Goal: Information Seeking & Learning: Learn about a topic

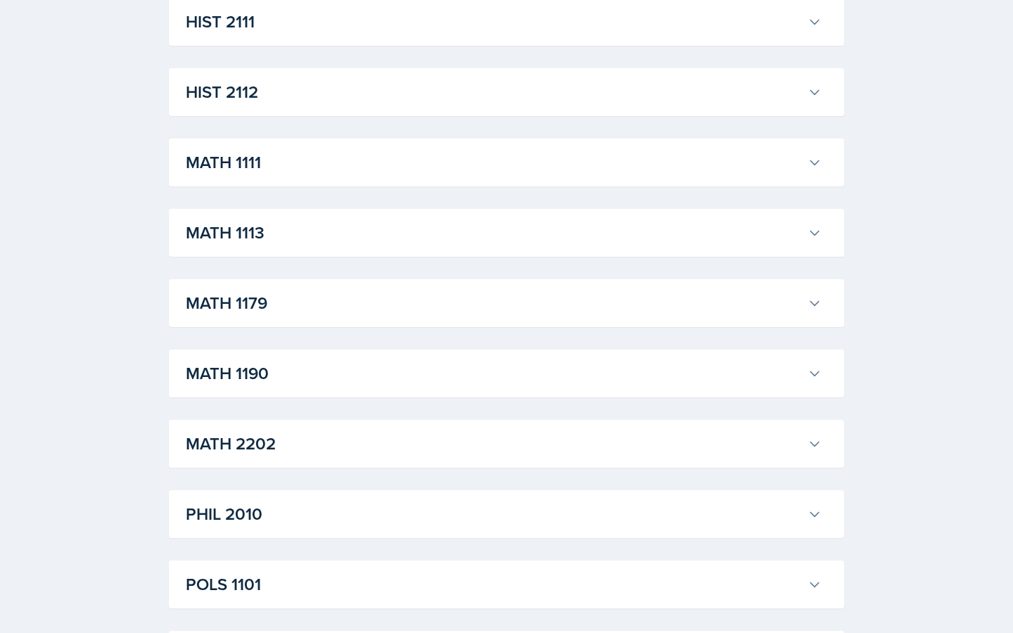
scroll to position [966, 0]
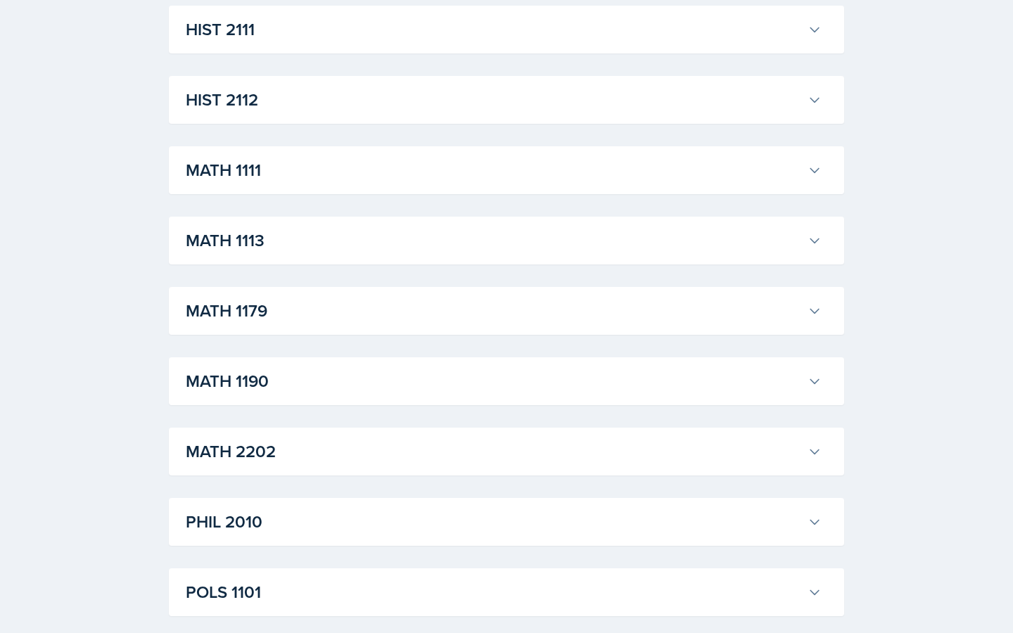
click at [310, 459] on h3 "MATH 2202" at bounding box center [494, 451] width 616 height 25
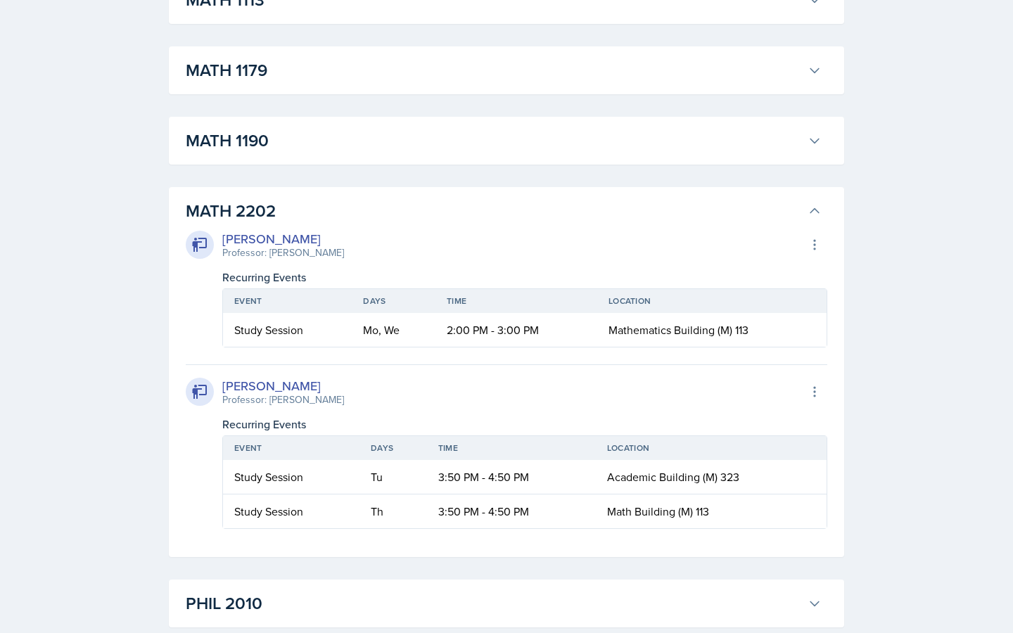
scroll to position [1206, 0]
click at [221, 288] on div "[PERSON_NAME] Professor: [PERSON_NAME] Export to Google Calendar Recurring Even…" at bounding box center [507, 289] width 642 height 118
click at [210, 206] on h3 "MATH 2202" at bounding box center [494, 211] width 616 height 25
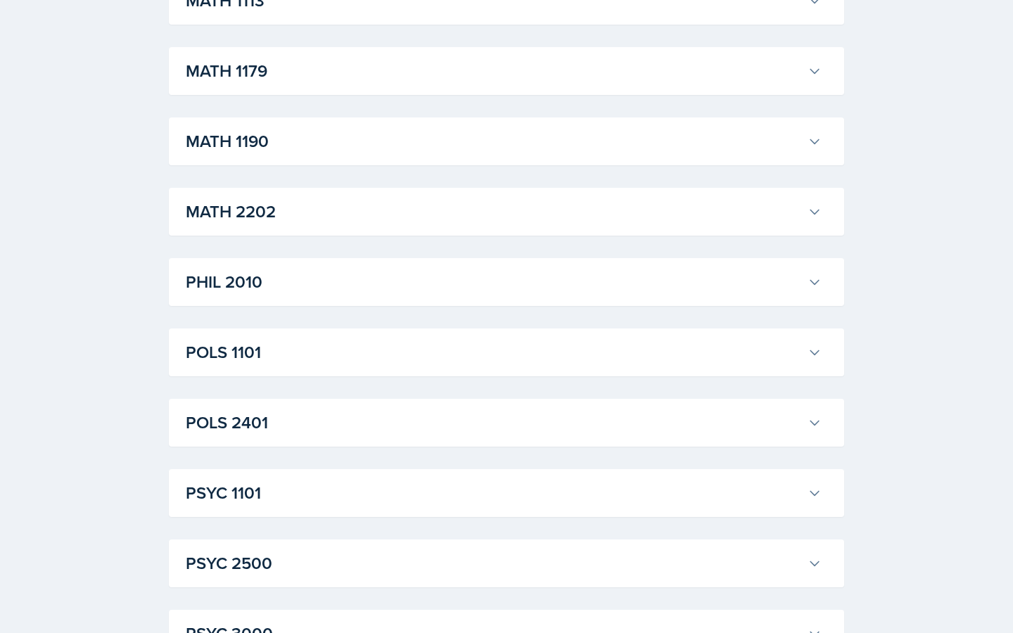
click at [242, 148] on h3 "MATH 1190" at bounding box center [494, 141] width 616 height 25
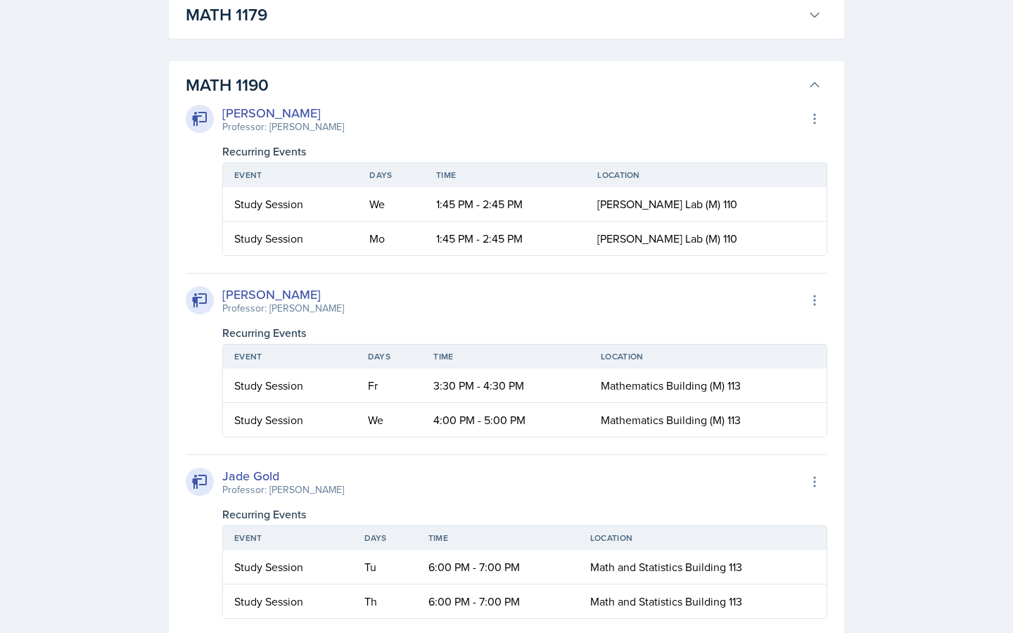
scroll to position [1259, 0]
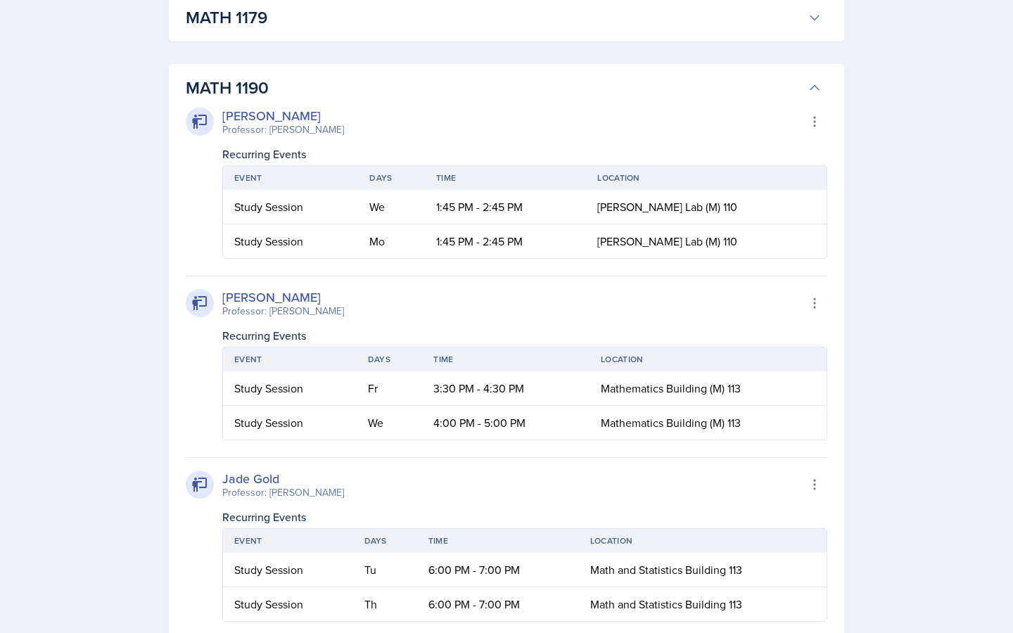
click at [213, 89] on h3 "MATH 1190" at bounding box center [494, 87] width 616 height 25
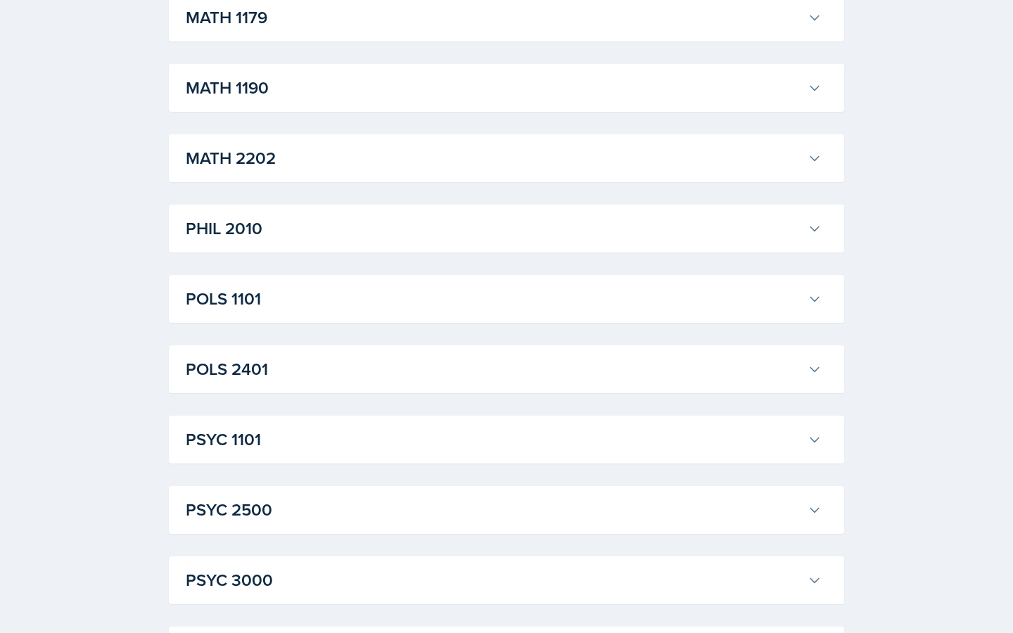
click at [228, 178] on div "MATH 2202 [PERSON_NAME] Professor: [PERSON_NAME] Export to Google Calendar Recu…" at bounding box center [506, 158] width 675 height 48
click at [222, 165] on h3 "MATH 2202" at bounding box center [494, 158] width 616 height 25
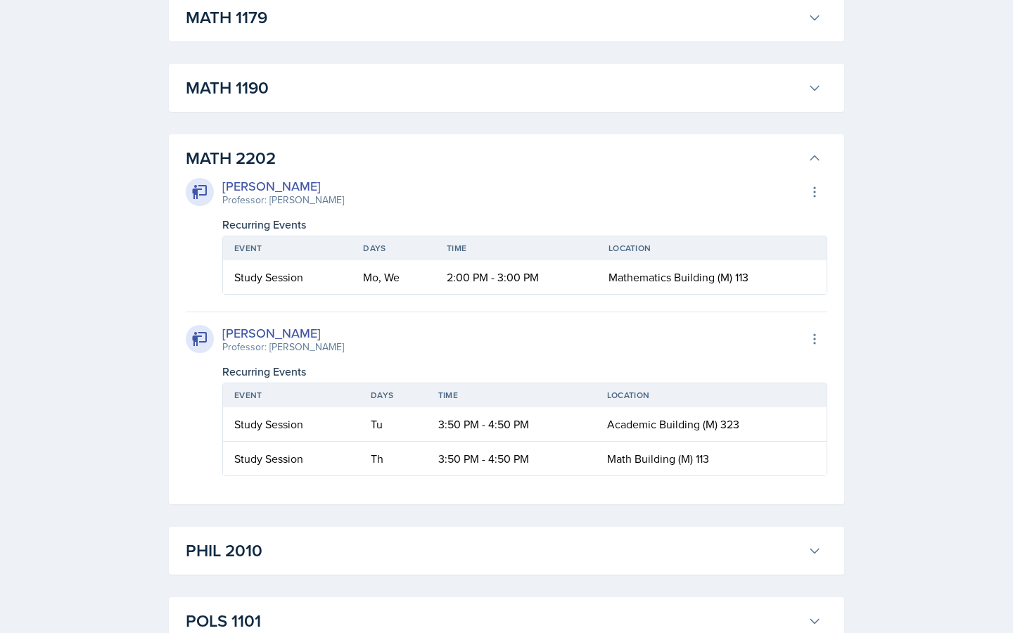
click at [260, 155] on h3 "MATH 2202" at bounding box center [494, 158] width 616 height 25
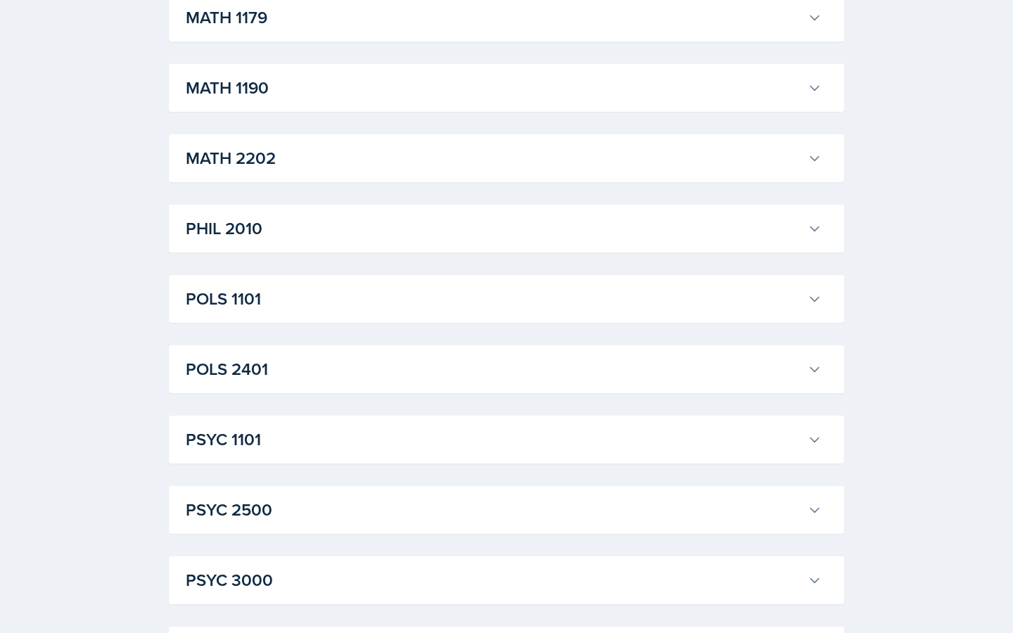
click at [260, 155] on h3 "MATH 2202" at bounding box center [494, 158] width 616 height 25
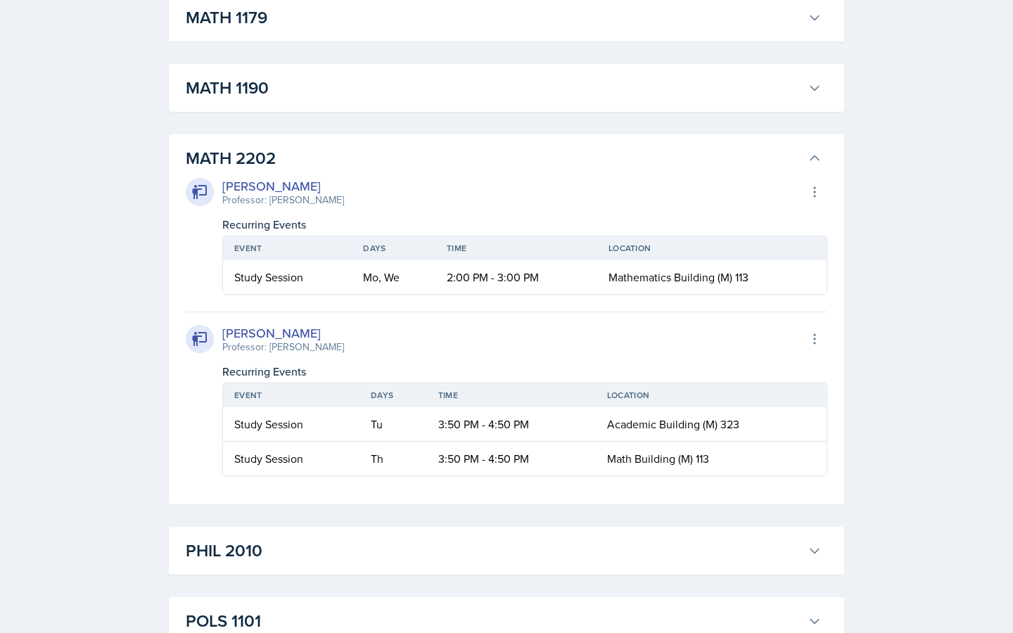
click at [260, 155] on h3 "MATH 2202" at bounding box center [494, 158] width 616 height 25
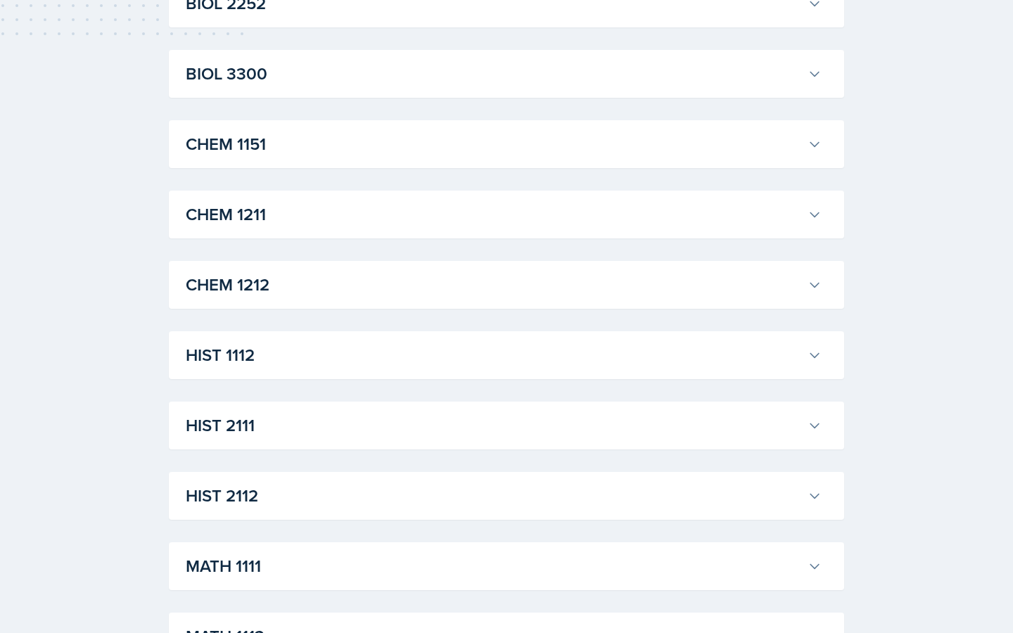
scroll to position [0, 0]
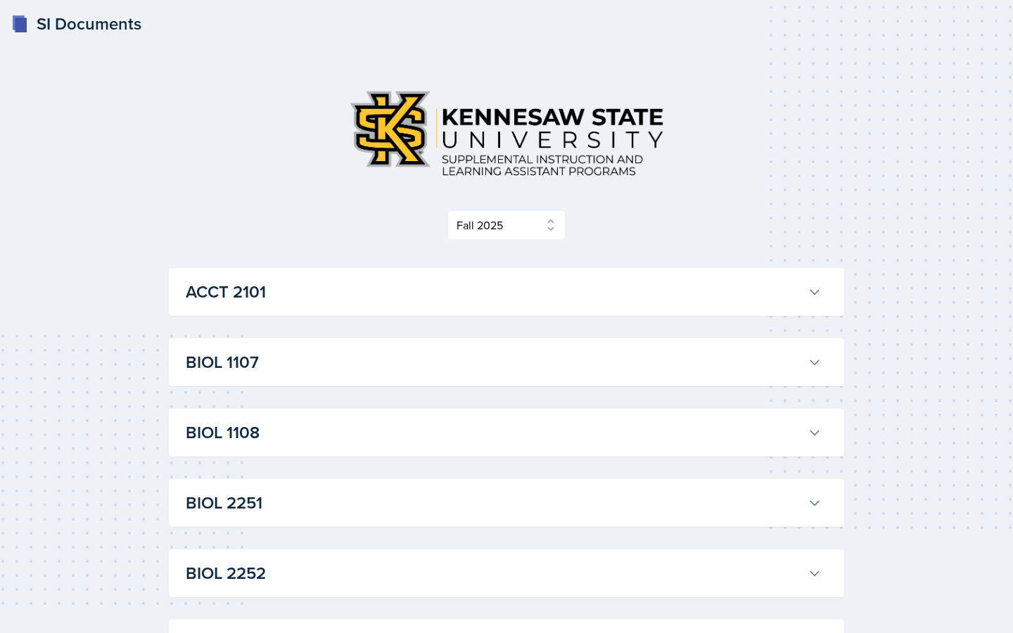
click at [263, 286] on h3 "ACCT 2101" at bounding box center [494, 291] width 616 height 25
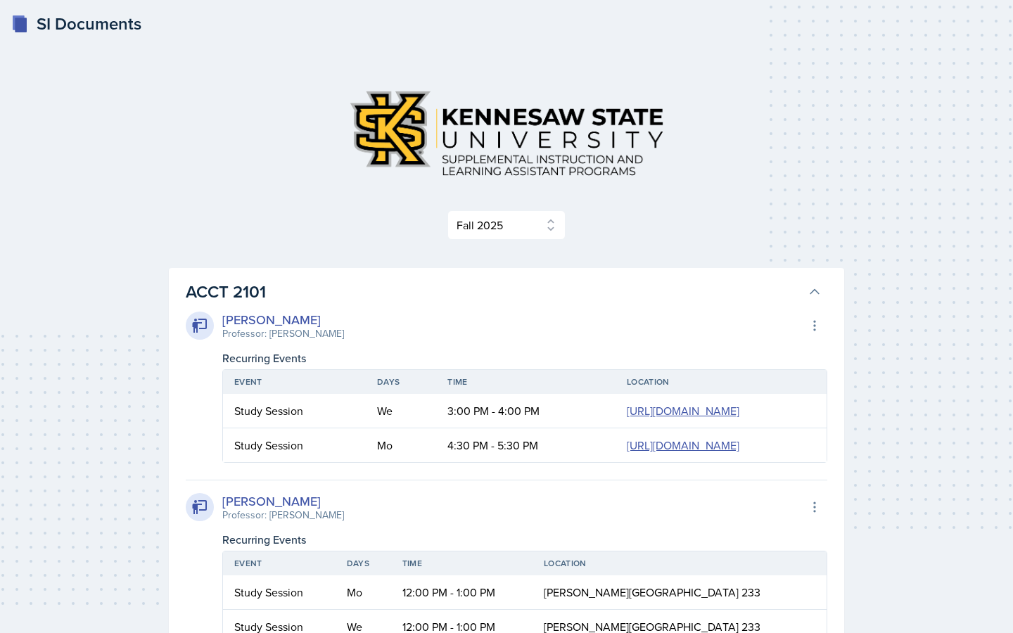
click at [238, 302] on h3 "ACCT 2101" at bounding box center [494, 291] width 616 height 25
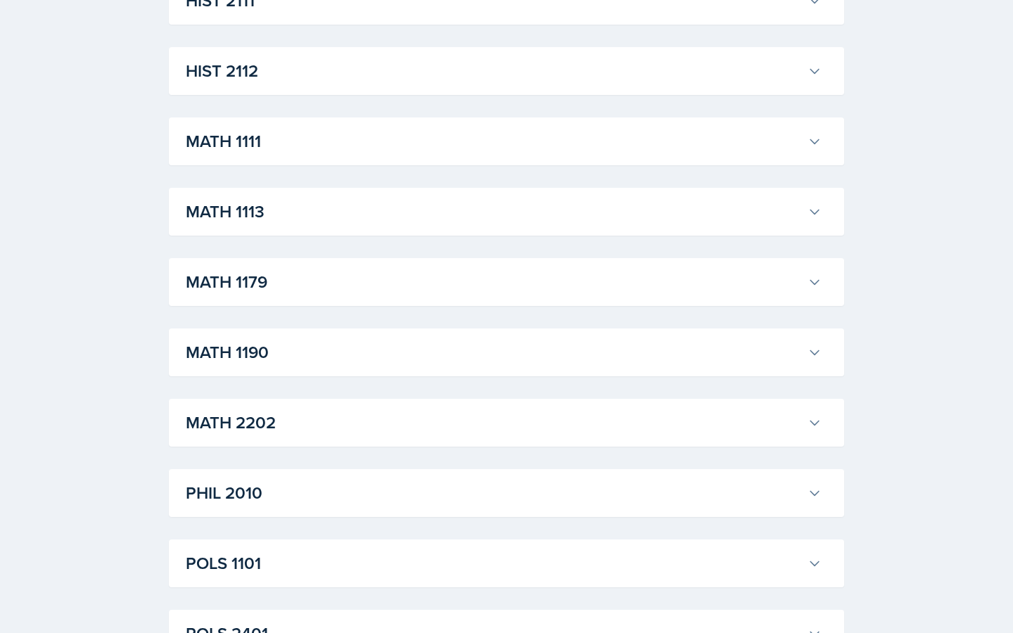
scroll to position [969, 0]
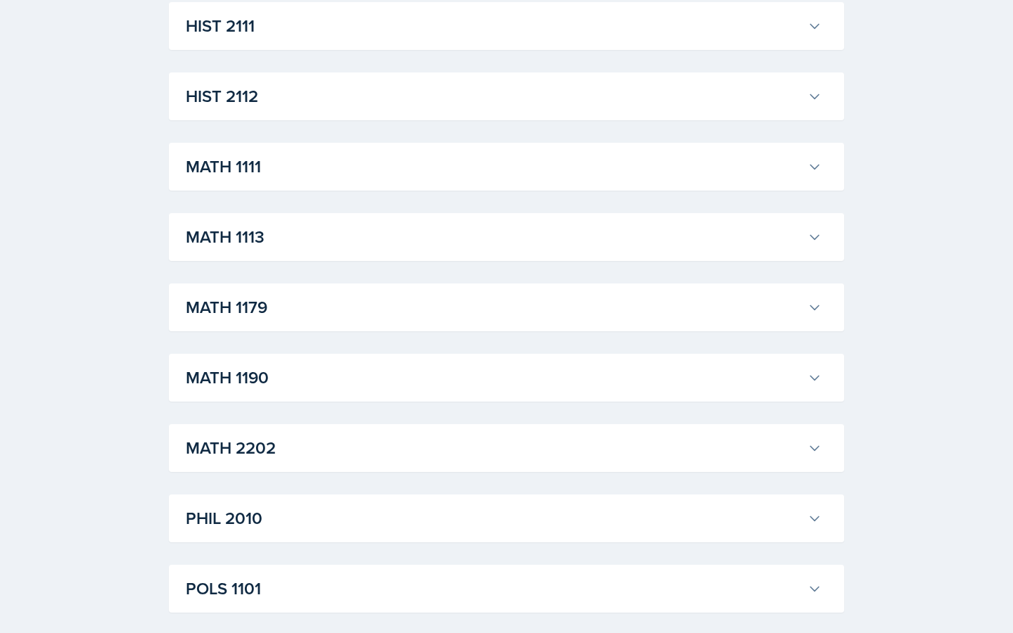
click at [200, 237] on h3 "MATH 1113" at bounding box center [494, 236] width 616 height 25
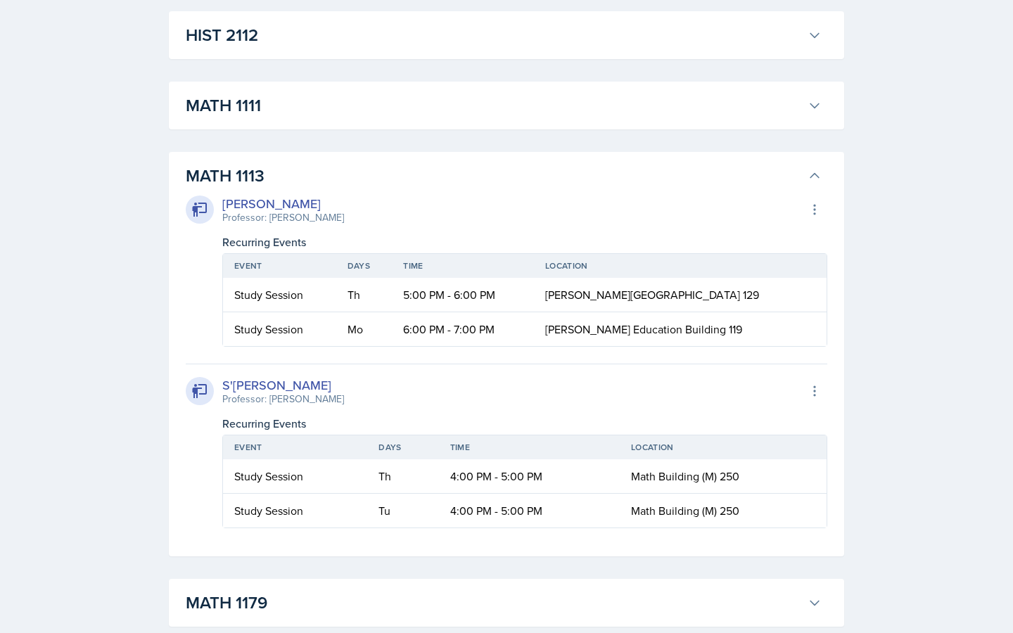
scroll to position [1002, 0]
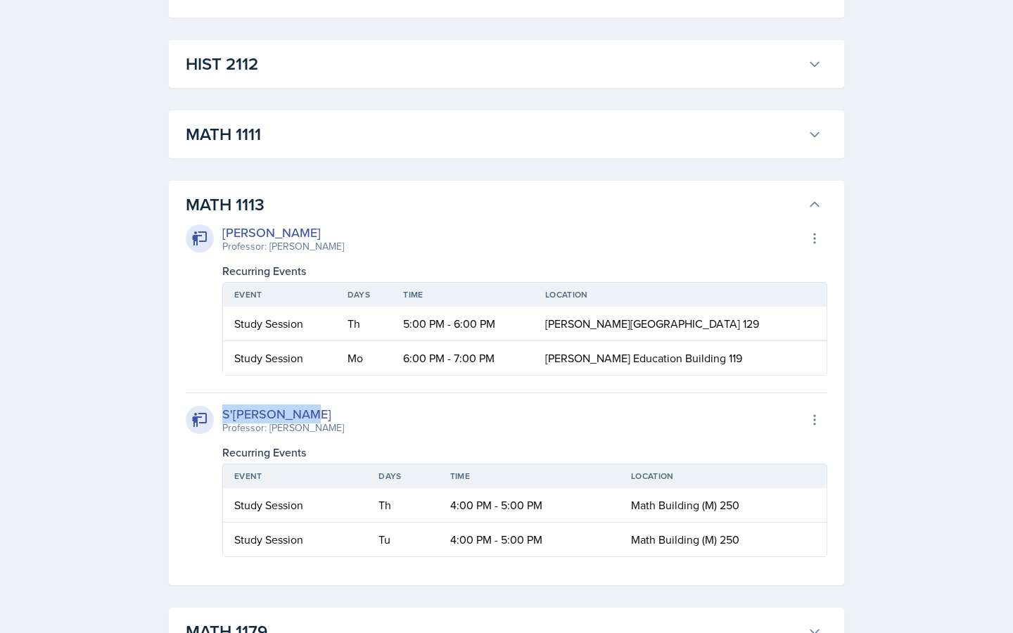
drag, startPoint x: 324, startPoint y: 406, endPoint x: 217, endPoint y: 409, distance: 107.7
click at [217, 409] on div "[PERSON_NAME] Professor: [PERSON_NAME]" at bounding box center [265, 419] width 158 height 31
click at [310, 412] on div "S'[PERSON_NAME]" at bounding box center [283, 413] width 122 height 19
drag, startPoint x: 318, startPoint y: 416, endPoint x: 210, endPoint y: 410, distance: 108.5
click at [210, 410] on div "[PERSON_NAME] Professor: [PERSON_NAME]" at bounding box center [265, 419] width 158 height 31
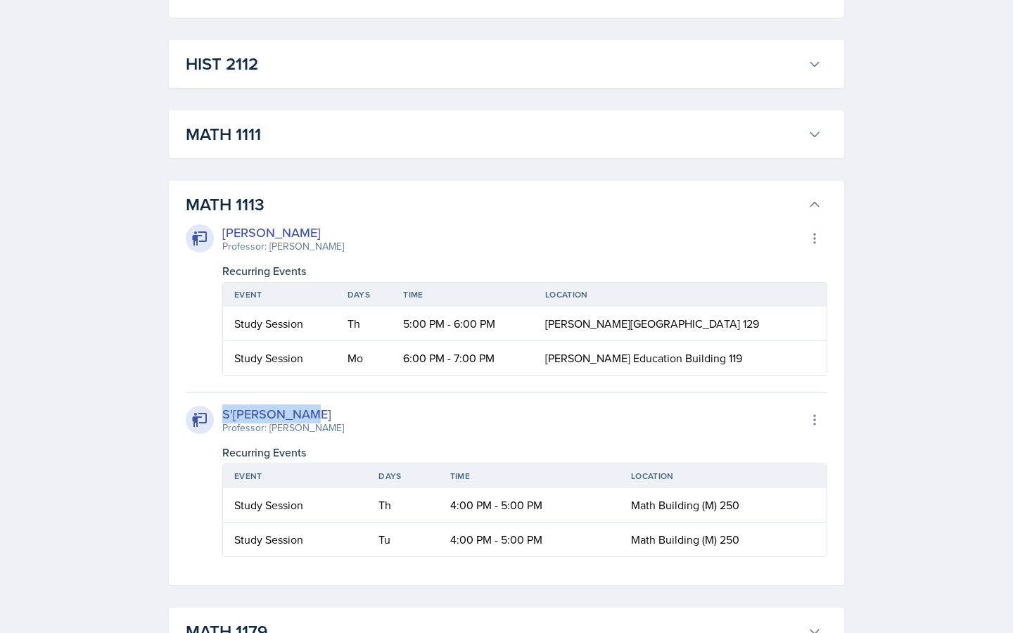
click at [296, 205] on h3 "MATH 1113" at bounding box center [494, 204] width 616 height 25
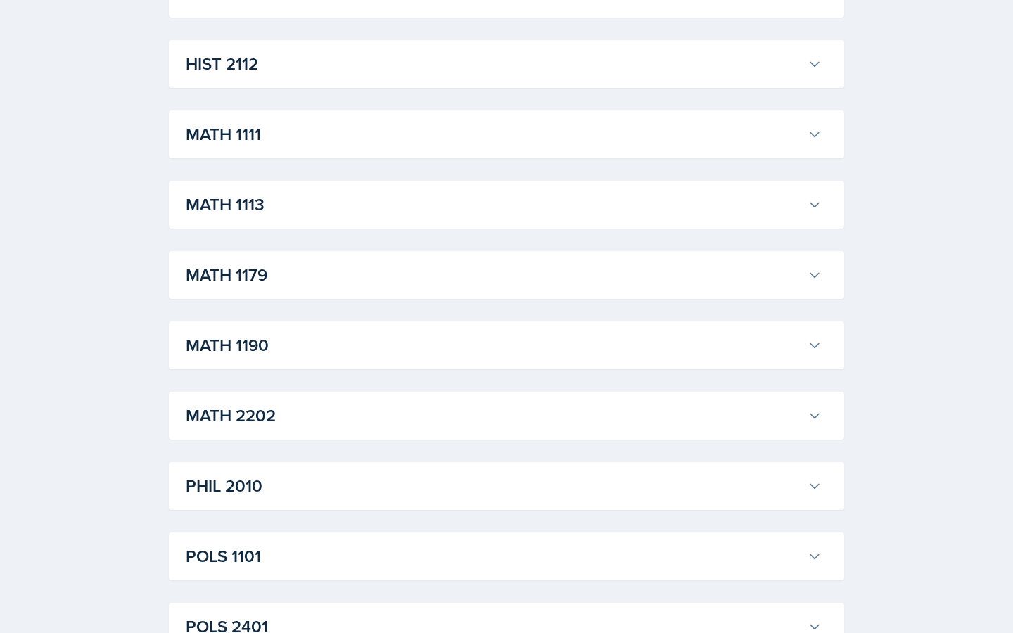
click at [214, 137] on h3 "MATH 1111" at bounding box center [494, 134] width 616 height 25
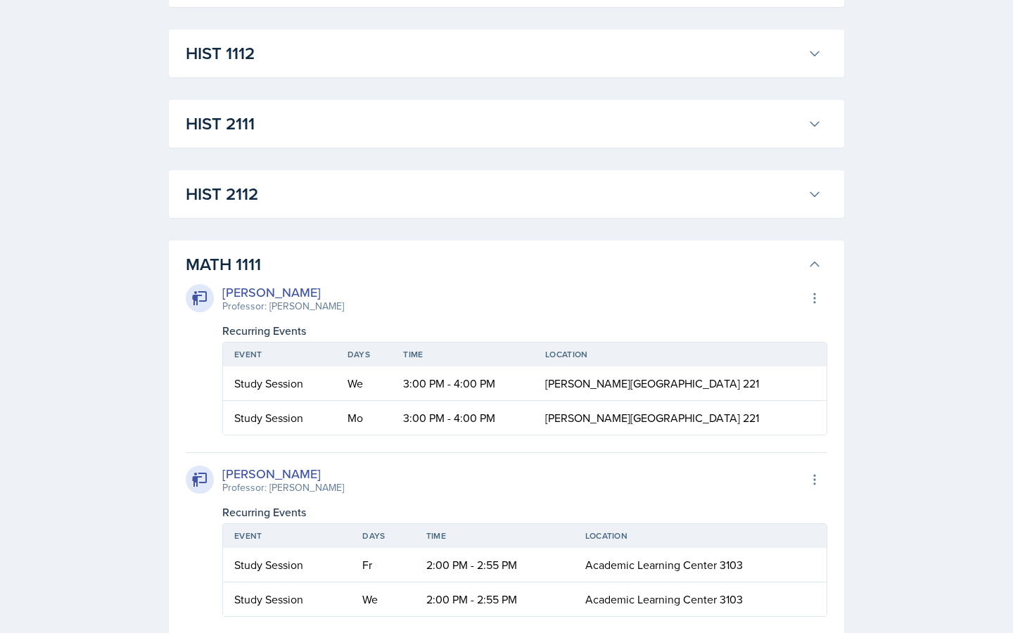
scroll to position [852, 0]
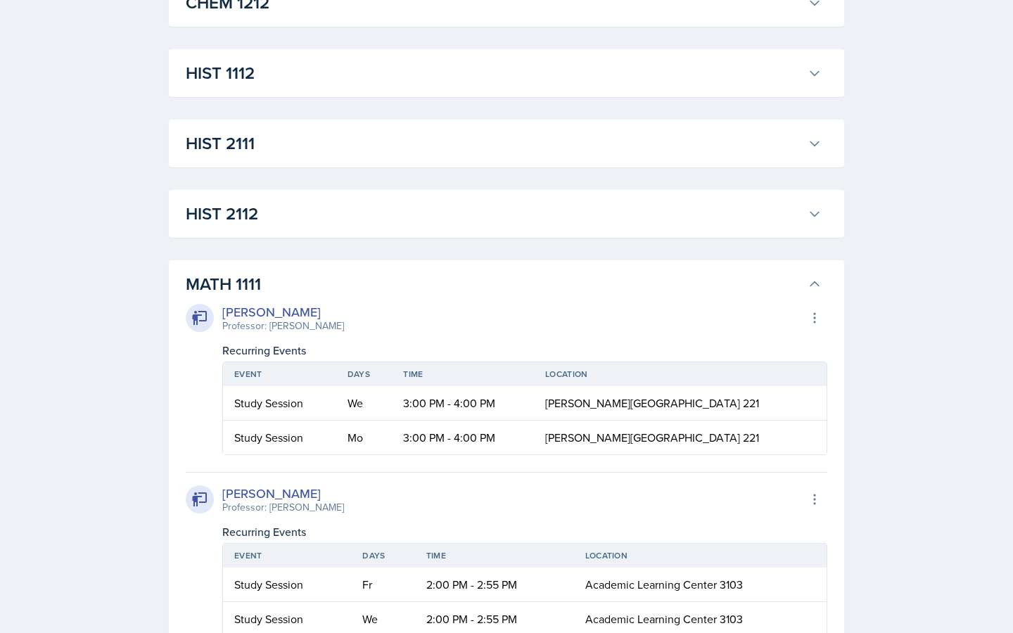
click at [208, 288] on h3 "MATH 1111" at bounding box center [494, 284] width 616 height 25
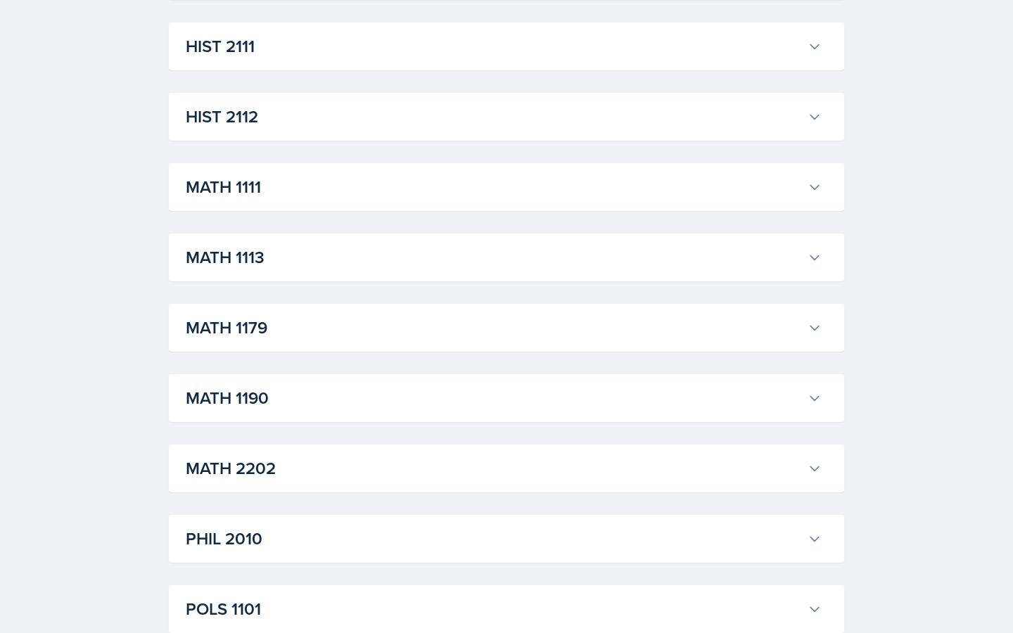
scroll to position [988, 0]
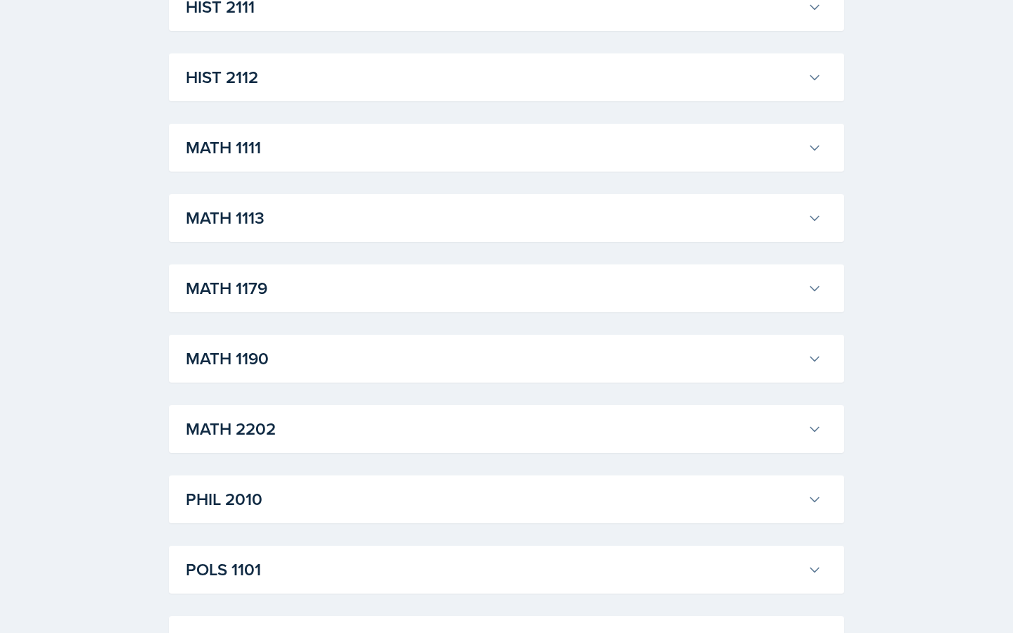
click at [213, 280] on h3 "MATH 1179" at bounding box center [494, 288] width 616 height 25
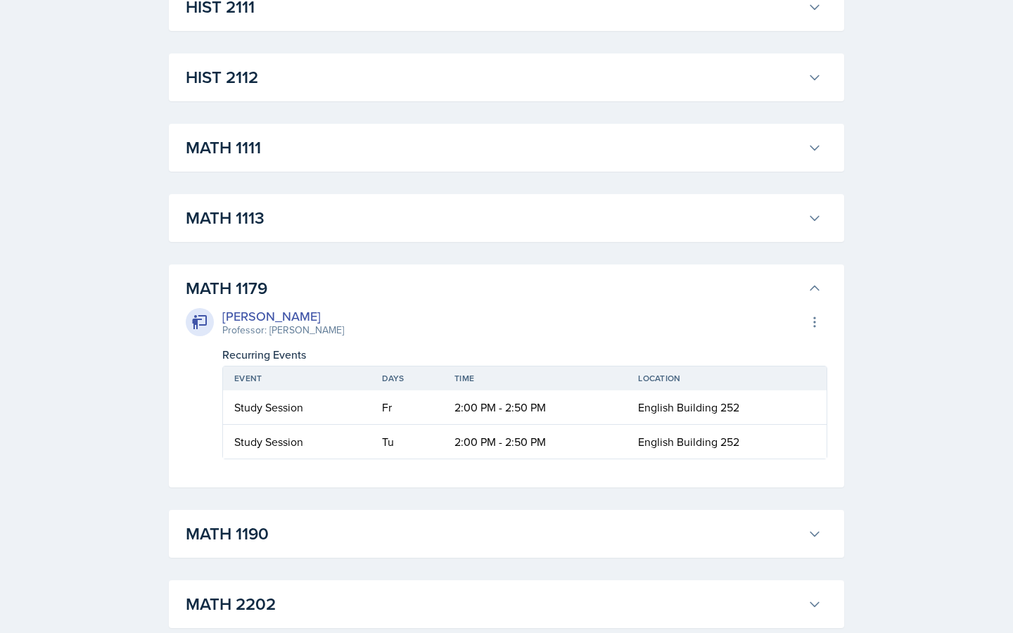
click at [238, 293] on h3 "MATH 1179" at bounding box center [494, 288] width 616 height 25
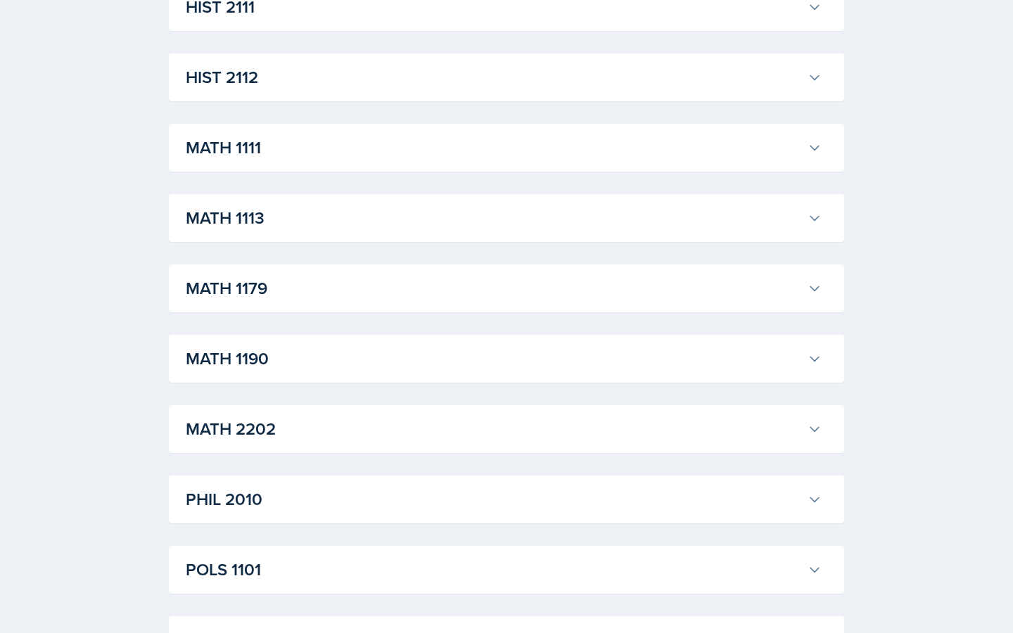
click at [227, 357] on h3 "MATH 1190" at bounding box center [494, 358] width 616 height 25
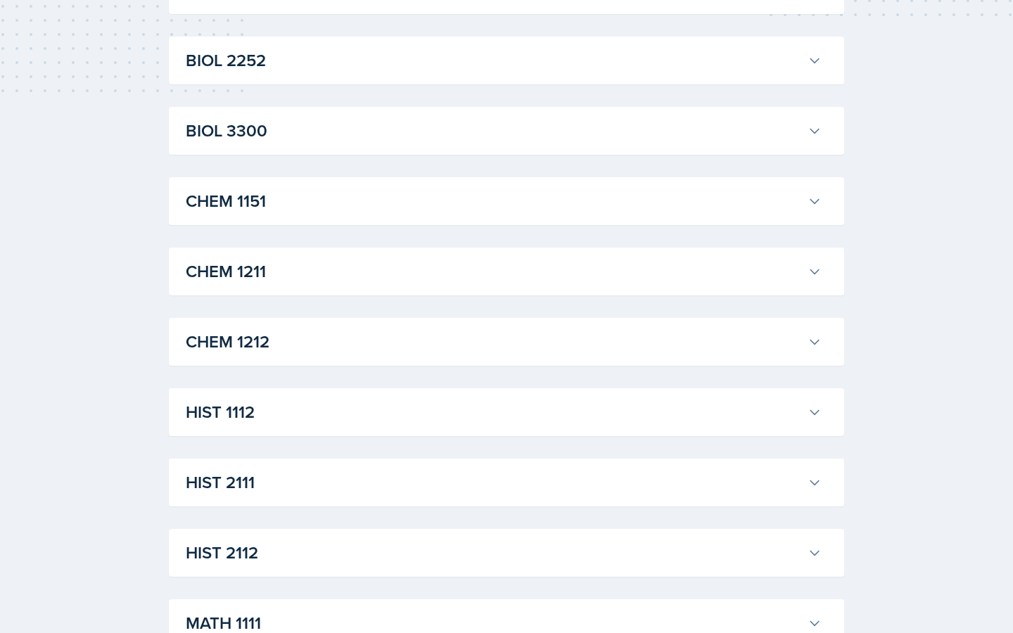
scroll to position [0, 0]
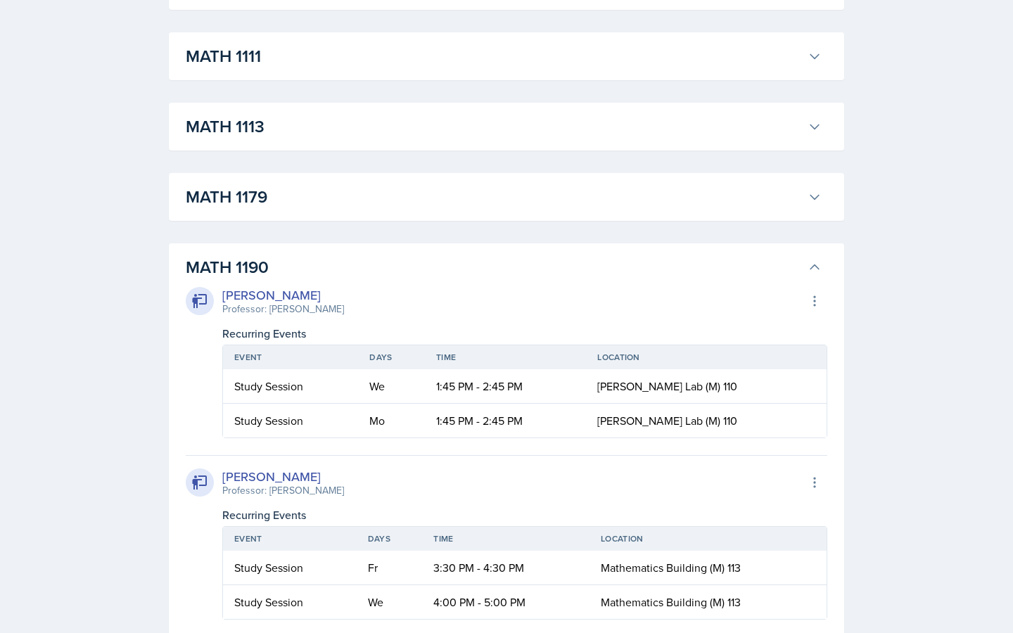
click at [205, 262] on h3 "MATH 1190" at bounding box center [494, 267] width 616 height 25
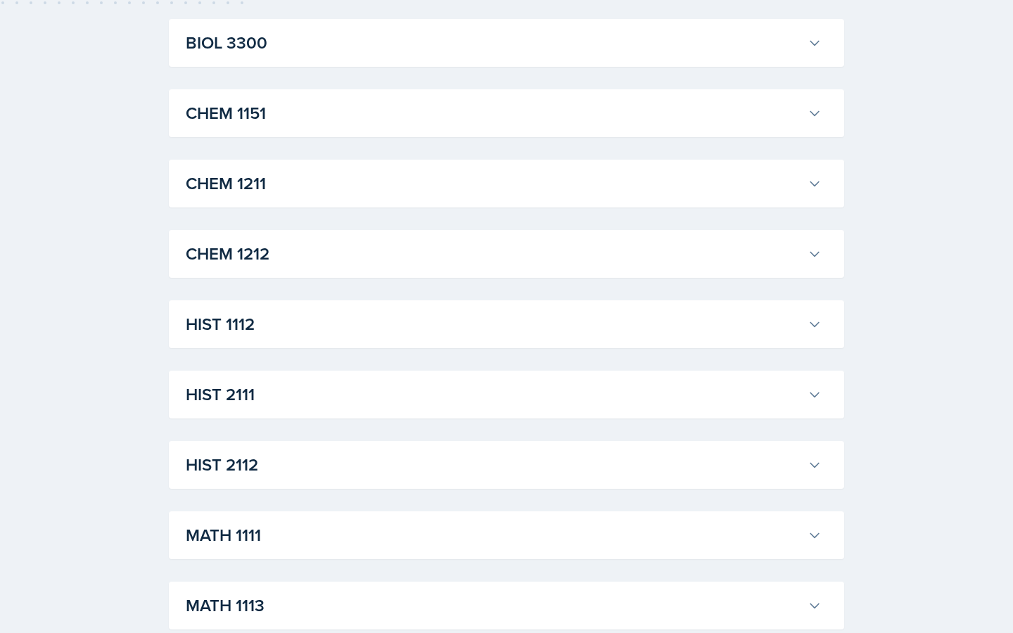
scroll to position [595, 0]
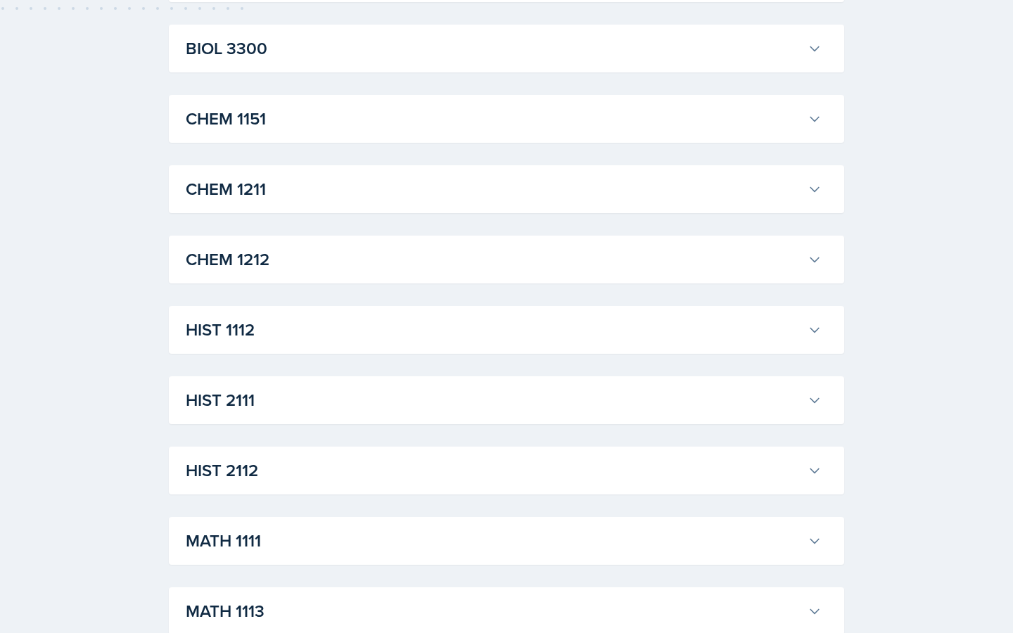
click at [205, 262] on h3 "CHEM 1212" at bounding box center [494, 259] width 616 height 25
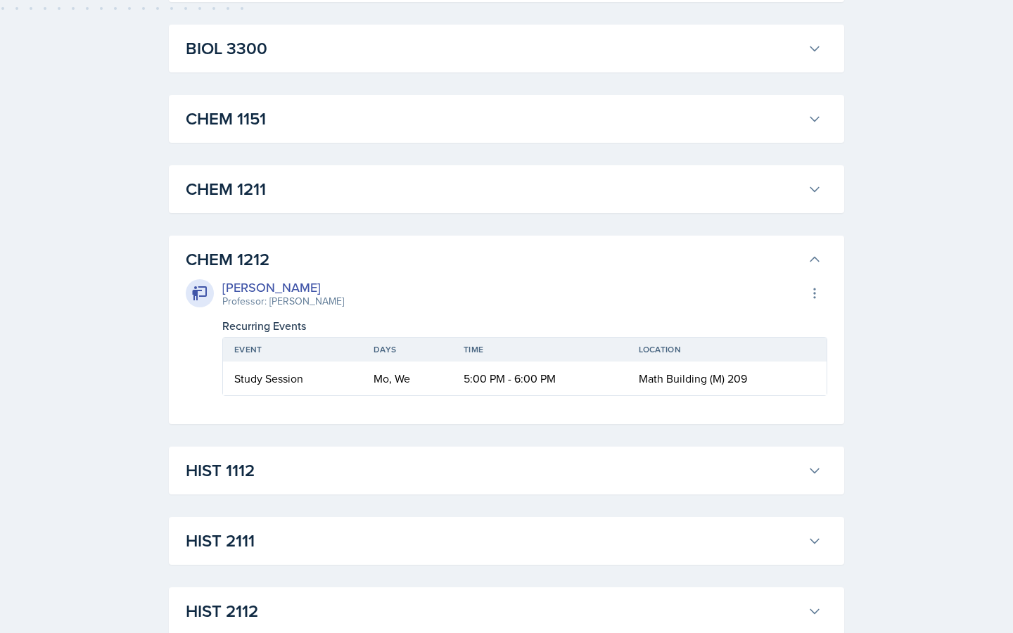
click at [203, 257] on h3 "CHEM 1212" at bounding box center [494, 259] width 616 height 25
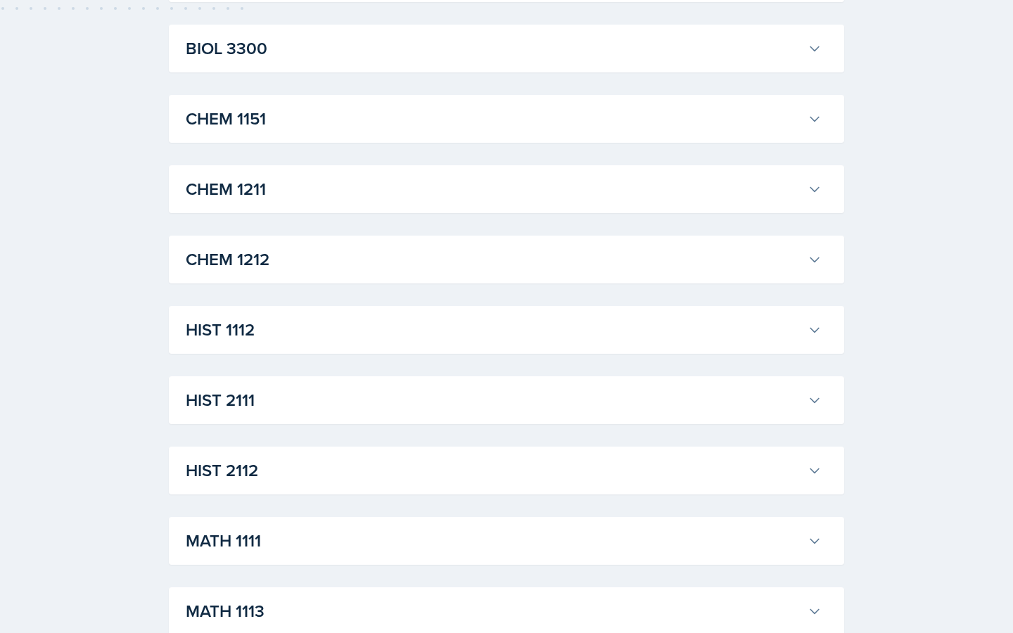
click at [201, 173] on div "CHEM 1211 [PERSON_NAME] Professor: [PERSON_NAME] Export to Google Calendar Recu…" at bounding box center [506, 189] width 675 height 48
click at [222, 200] on h3 "CHEM 1211" at bounding box center [494, 189] width 616 height 25
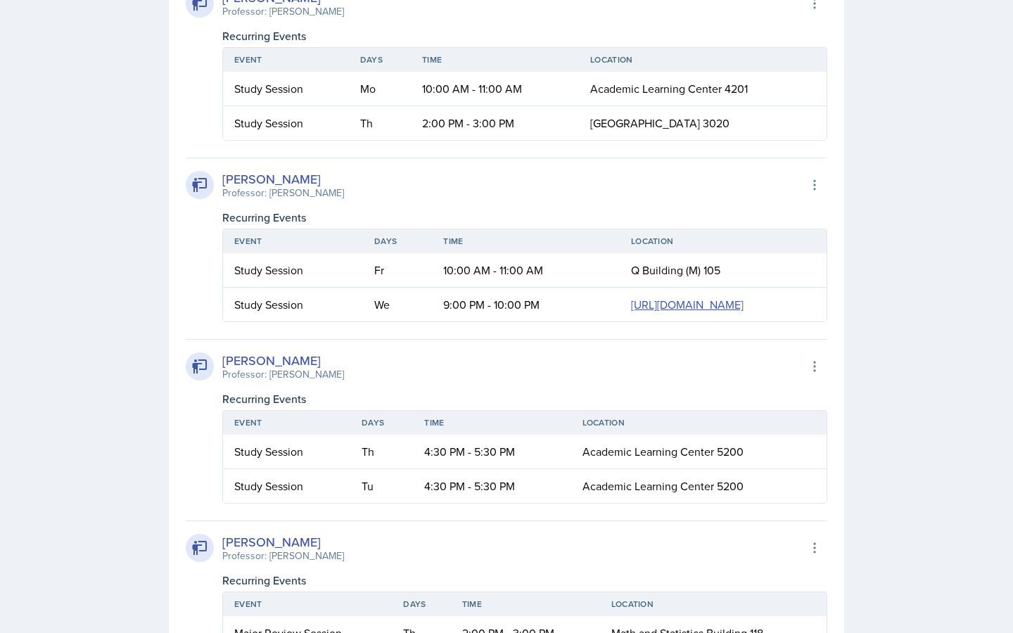
scroll to position [1467, 0]
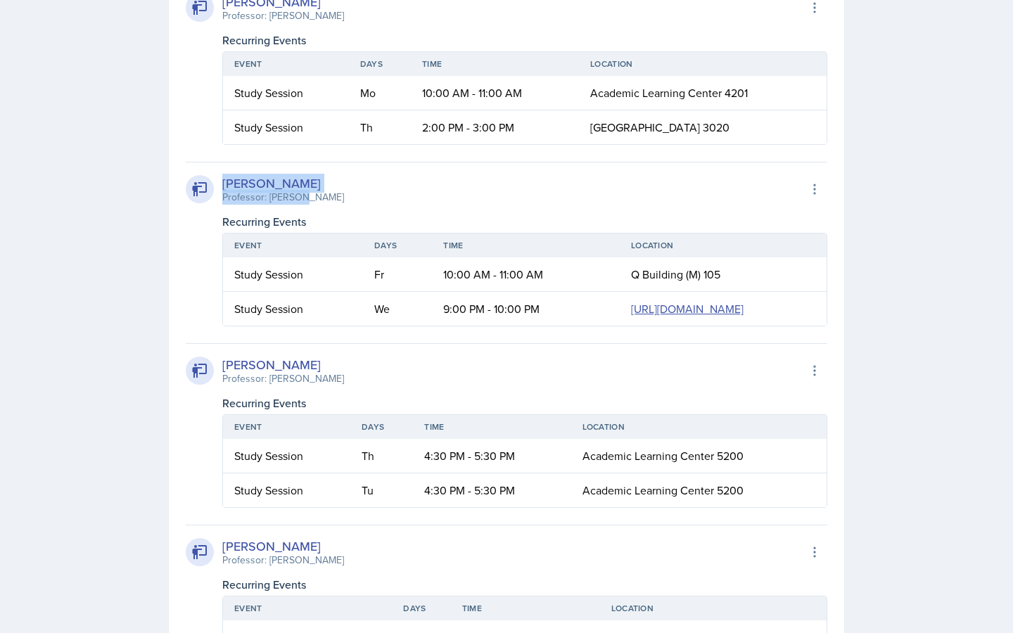
drag, startPoint x: 353, startPoint y: 198, endPoint x: 219, endPoint y: 184, distance: 134.4
click at [219, 184] on div "[PERSON_NAME] Professor: [PERSON_NAME] Export to Google Calendar" at bounding box center [507, 189] width 642 height 31
click at [154, 290] on div "Select Semester Fall 2025 Summer 2025 Spring 2025 Fall 2024 Summer 2024 Spring …" at bounding box center [506, 232] width 720 height 3333
drag, startPoint x: 323, startPoint y: 215, endPoint x: 215, endPoint y: 178, distance: 114.3
click at [215, 178] on div "[PERSON_NAME] Professor: [PERSON_NAME] Export to Google Calendar Recurring Even…" at bounding box center [507, 244] width 642 height 165
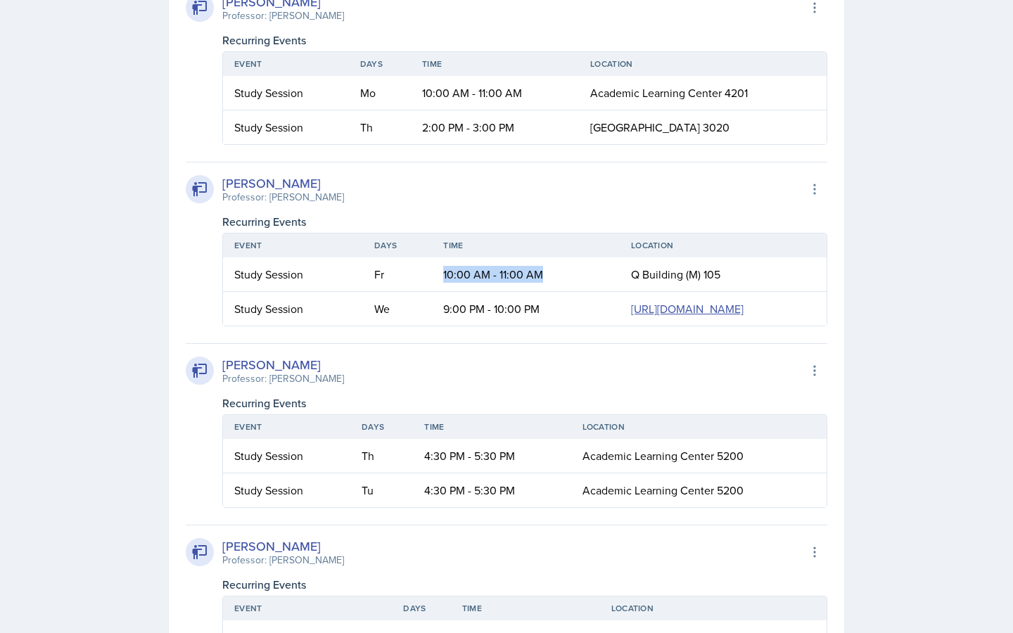
drag, startPoint x: 371, startPoint y: 326, endPoint x: 334, endPoint y: 272, distance: 65.4
click at [432, 272] on td "10:00 AM - 11:00 AM" at bounding box center [525, 274] width 187 height 34
click at [347, 196] on div "[PERSON_NAME] Professor: [PERSON_NAME] Export to Google Calendar" at bounding box center [507, 189] width 642 height 31
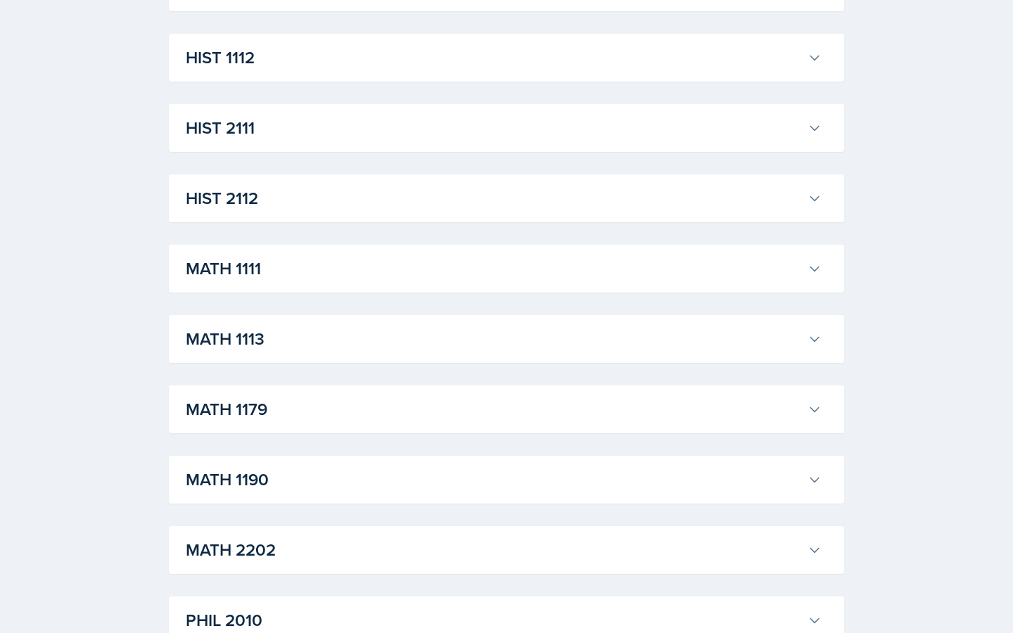
scroll to position [2245, 0]
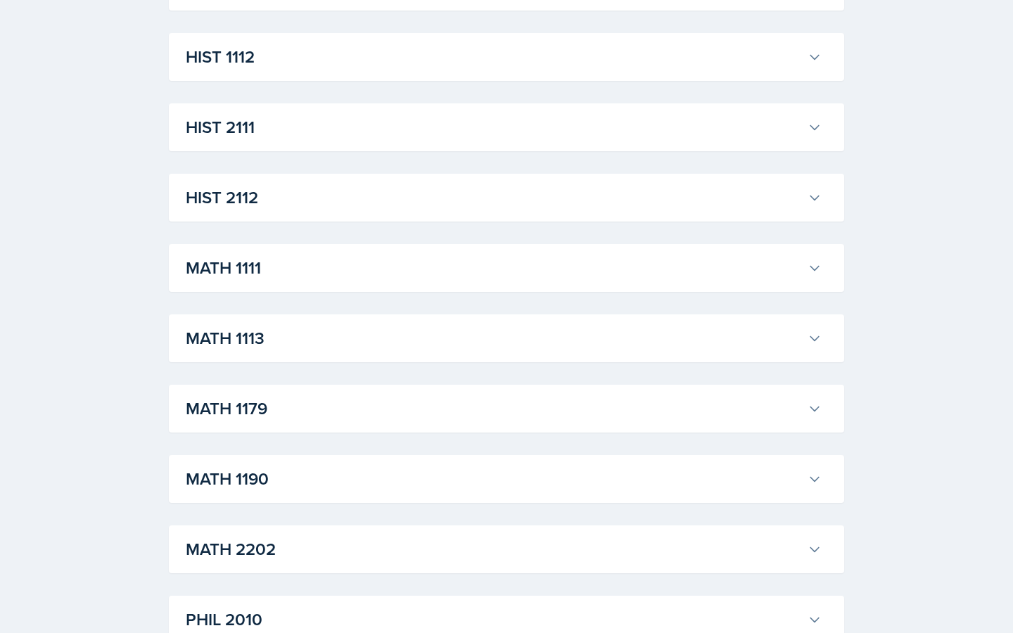
click at [211, 70] on h3 "HIST 1112" at bounding box center [494, 56] width 616 height 25
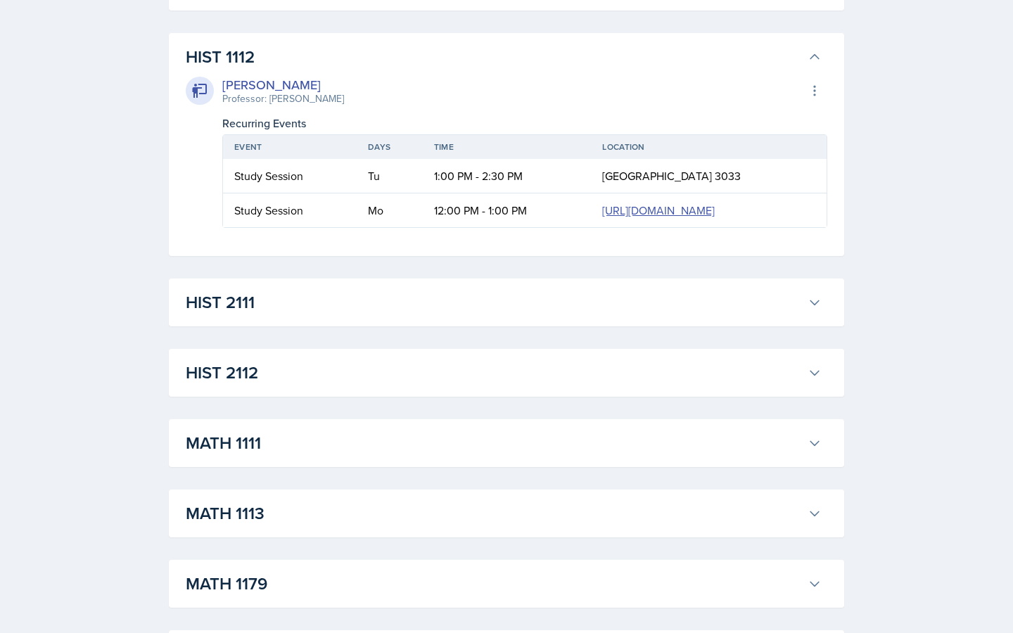
click at [210, 70] on h3 "HIST 1112" at bounding box center [494, 56] width 616 height 25
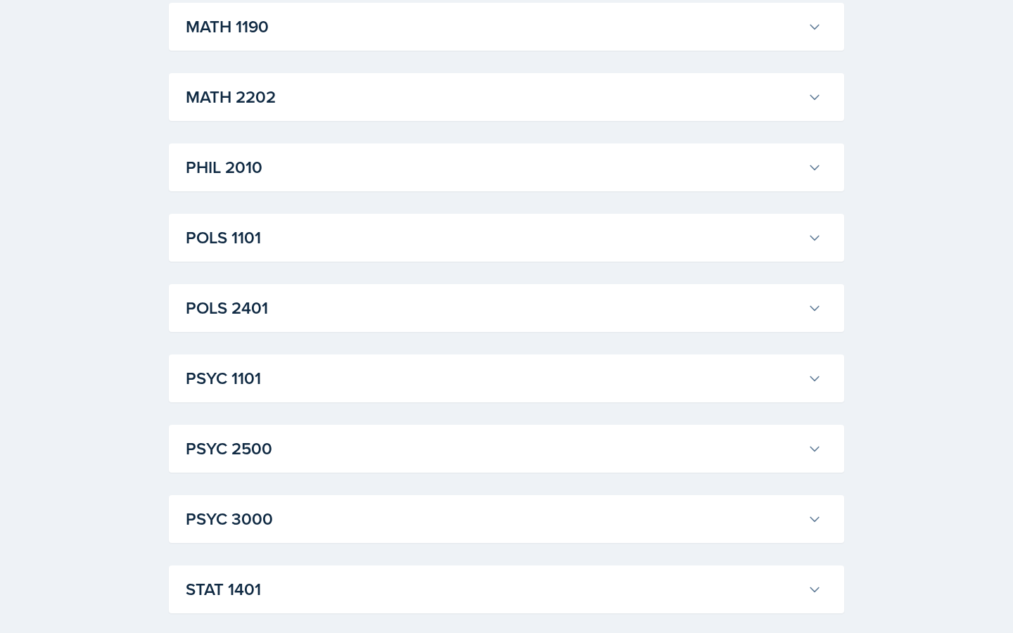
scroll to position [2869, 0]
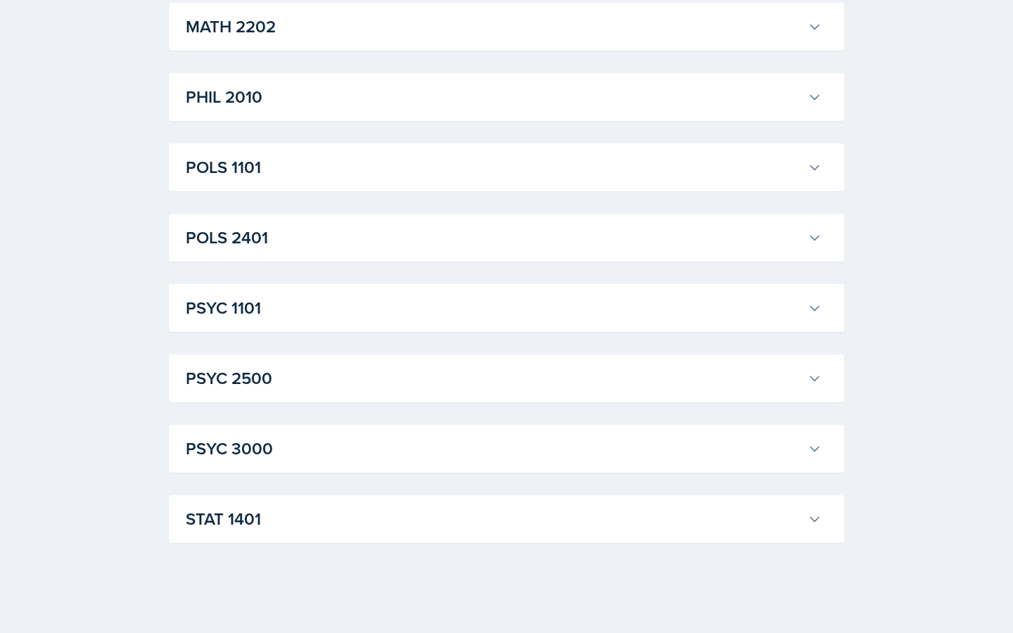
click at [233, 503] on div "STAT 1401 [PERSON_NAME] Professor: [PERSON_NAME] Export to Google Calendar Recu…" at bounding box center [506, 519] width 675 height 48
click at [241, 518] on h3 "STAT 1401" at bounding box center [494, 518] width 616 height 25
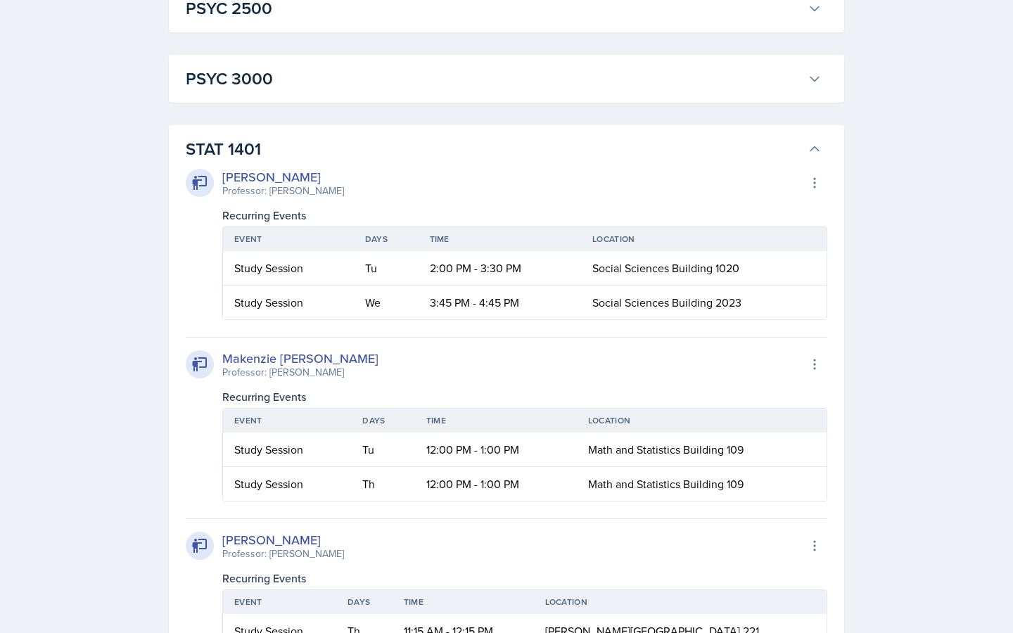
click at [232, 162] on h3 "STAT 1401" at bounding box center [494, 148] width 616 height 25
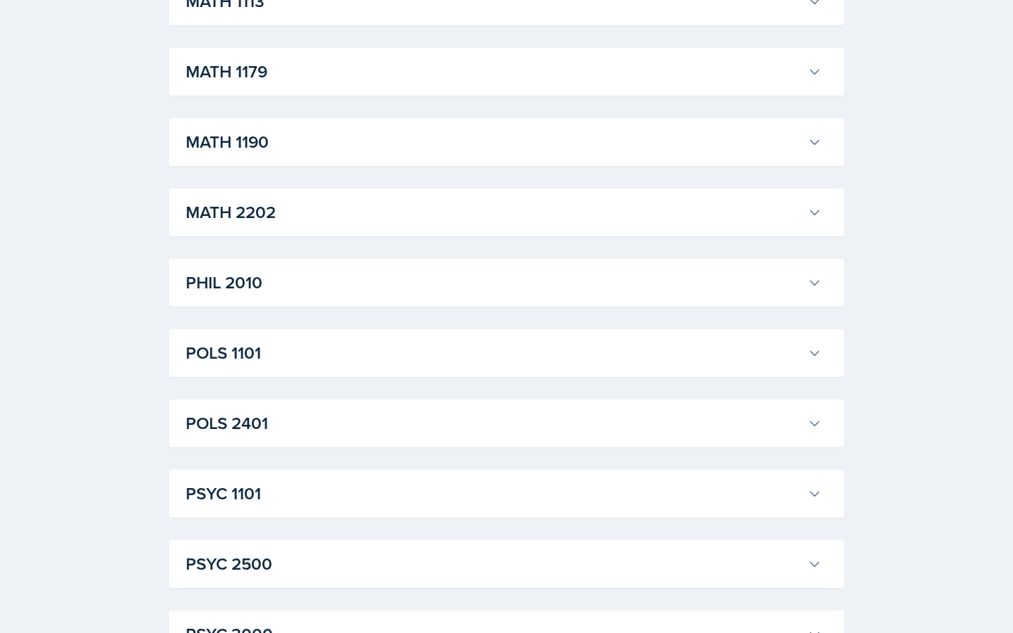
scroll to position [2555, 0]
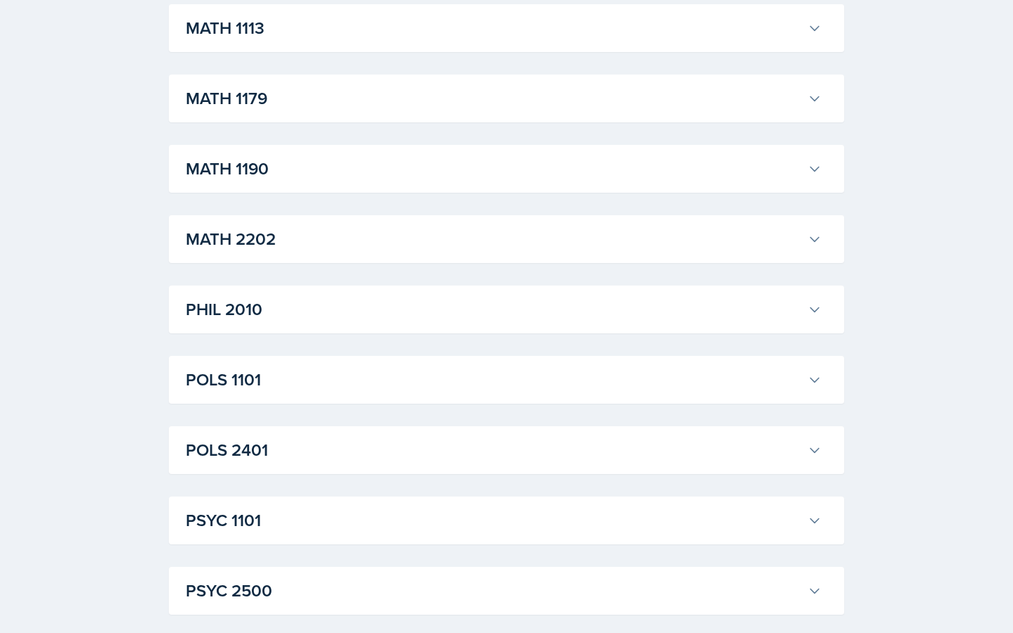
click at [239, 181] on h3 "MATH 1190" at bounding box center [494, 168] width 616 height 25
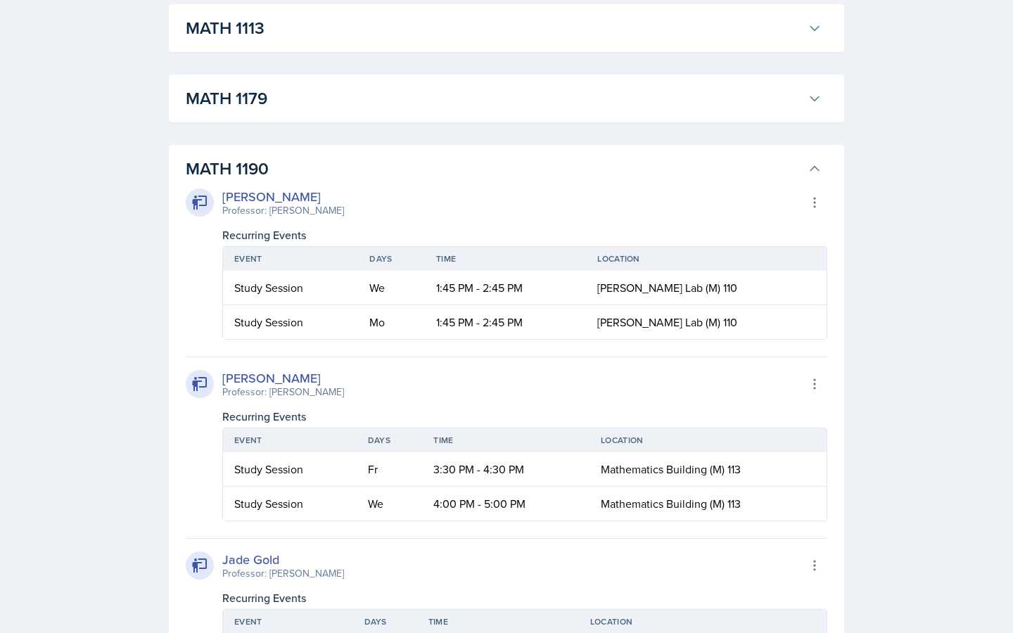
click at [239, 181] on h3 "MATH 1190" at bounding box center [494, 168] width 616 height 25
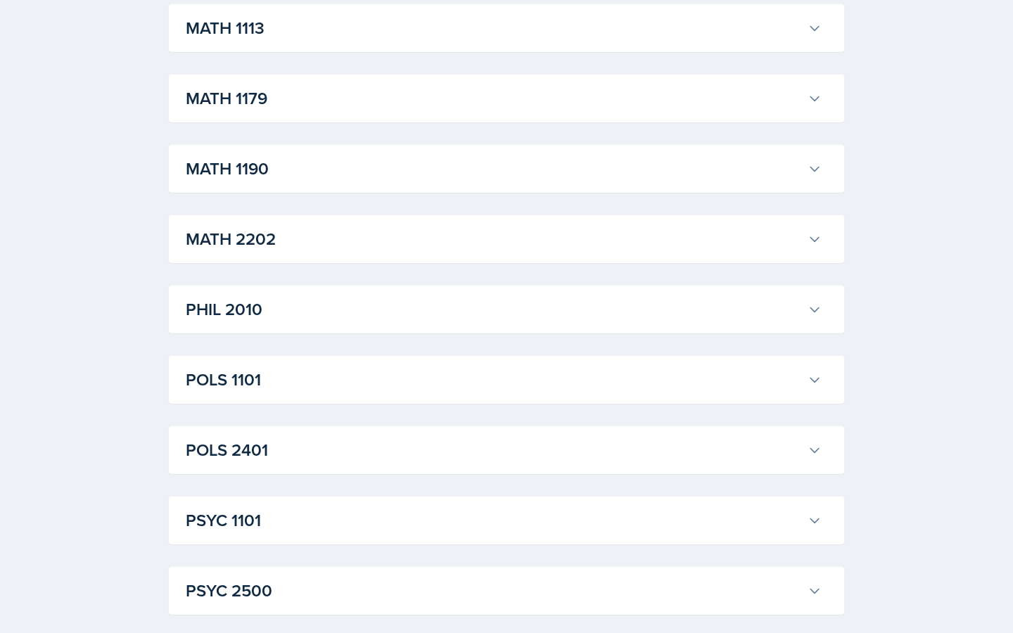
click at [247, 252] on h3 "MATH 2202" at bounding box center [494, 239] width 616 height 25
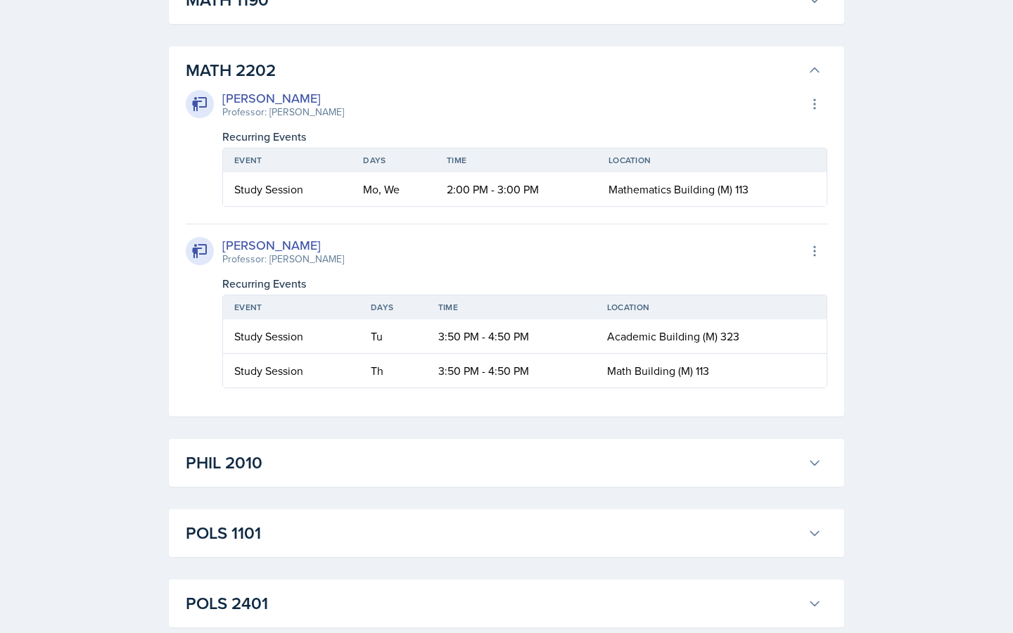
scroll to position [2725, 0]
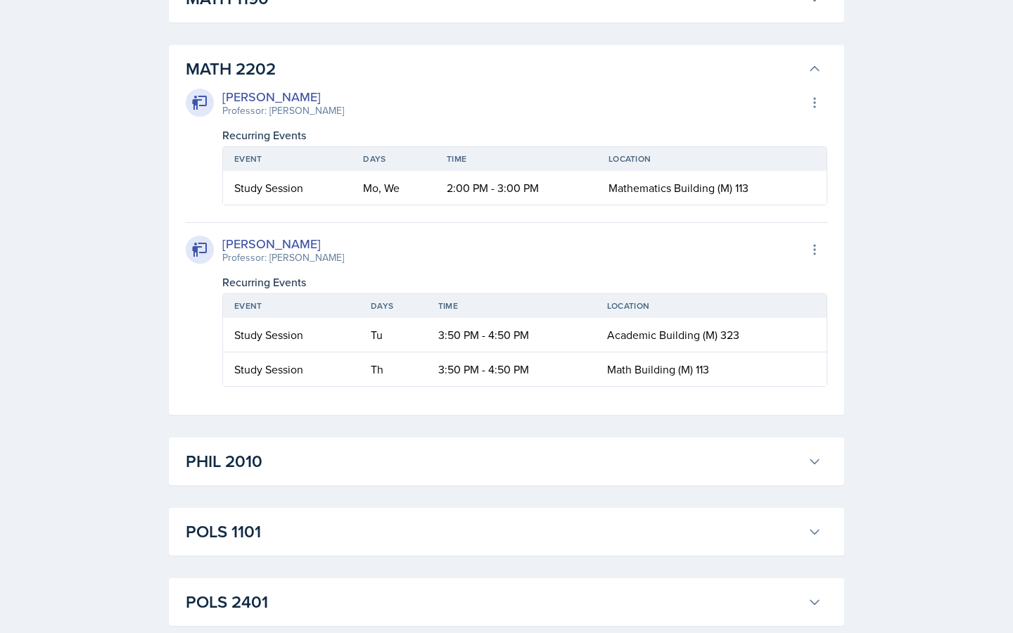
click at [269, 84] on button "MATH 2202" at bounding box center [504, 68] width 642 height 31
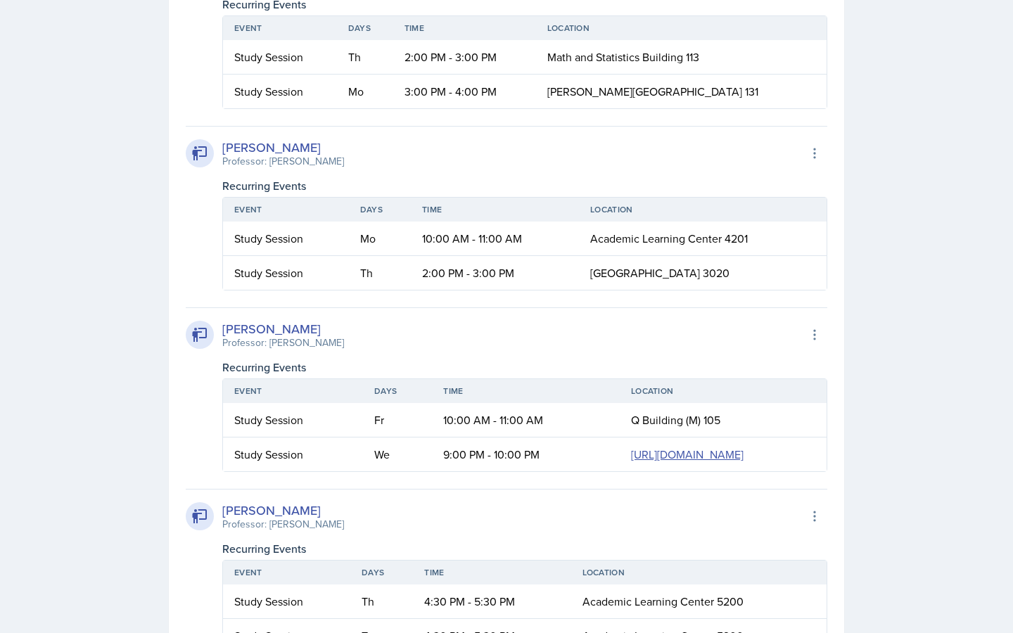
scroll to position [1308, 0]
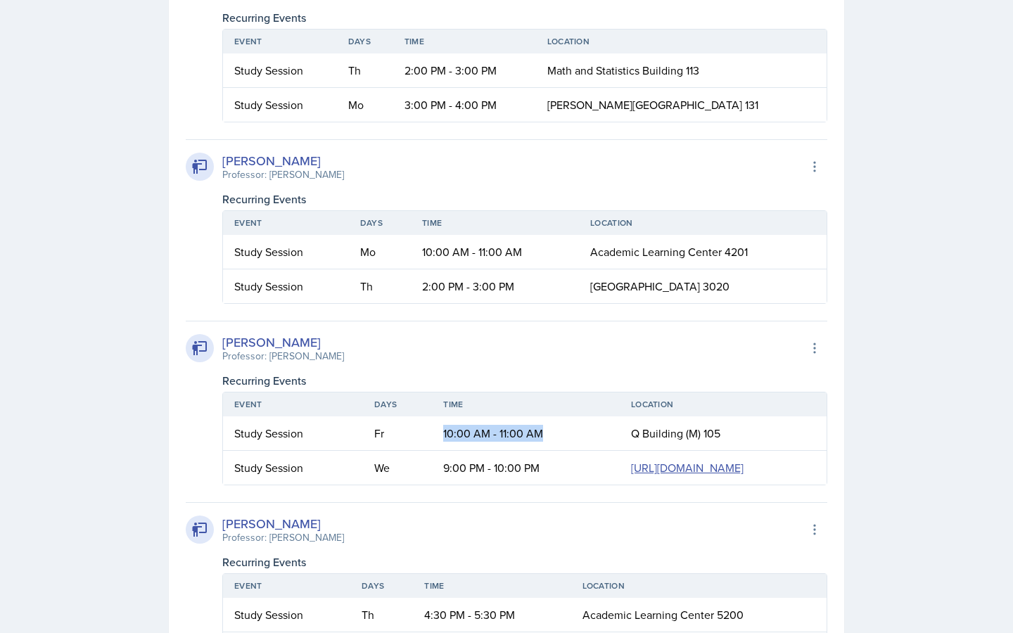
drag, startPoint x: 365, startPoint y: 486, endPoint x: 331, endPoint y: 424, distance: 70.5
click at [432, 424] on td "10:00 AM - 11:00 AM" at bounding box center [525, 433] width 187 height 34
click at [432, 451] on td "10:00 AM - 11:00 AM" at bounding box center [525, 433] width 187 height 34
click at [255, 341] on div "[PERSON_NAME]" at bounding box center [283, 342] width 122 height 19
click at [199, 352] on icon at bounding box center [200, 348] width 15 height 14
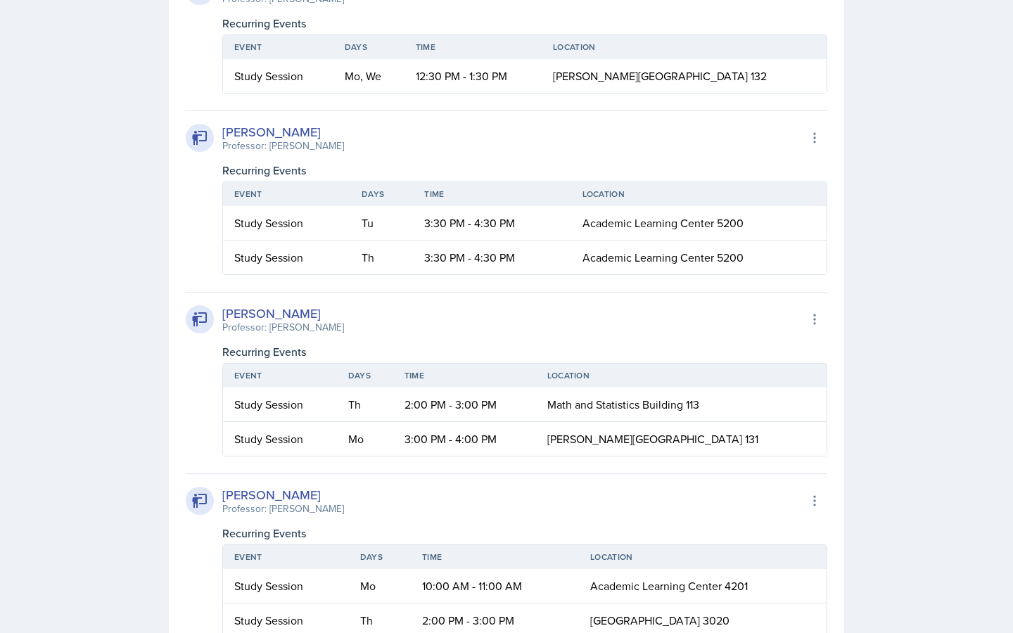
scroll to position [0, 0]
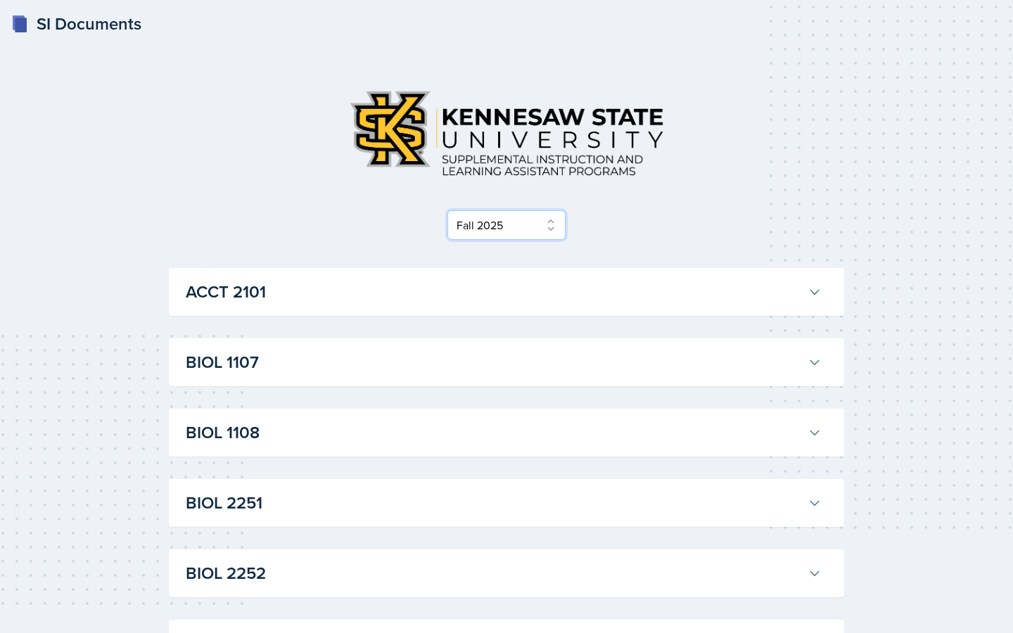
click at [514, 225] on select "Select Semester Fall 2025 Summer 2025 Spring 2025 Fall 2024 Summer 2024 Spring …" at bounding box center [506, 225] width 118 height 30
click at [250, 308] on div "ACCT 2101 [PERSON_NAME] Professor: [PERSON_NAME] Export to Google Calendar Recu…" at bounding box center [506, 292] width 675 height 48
click at [471, 234] on select "Select Semester Fall 2025 Summer 2025 Spring 2025 Fall 2024 Summer 2024 Spring …" at bounding box center [506, 225] width 118 height 30
click at [447, 210] on select "Select Semester Fall 2025 Summer 2025 Spring 2025 Fall 2024 Summer 2024 Spring …" at bounding box center [506, 225] width 118 height 30
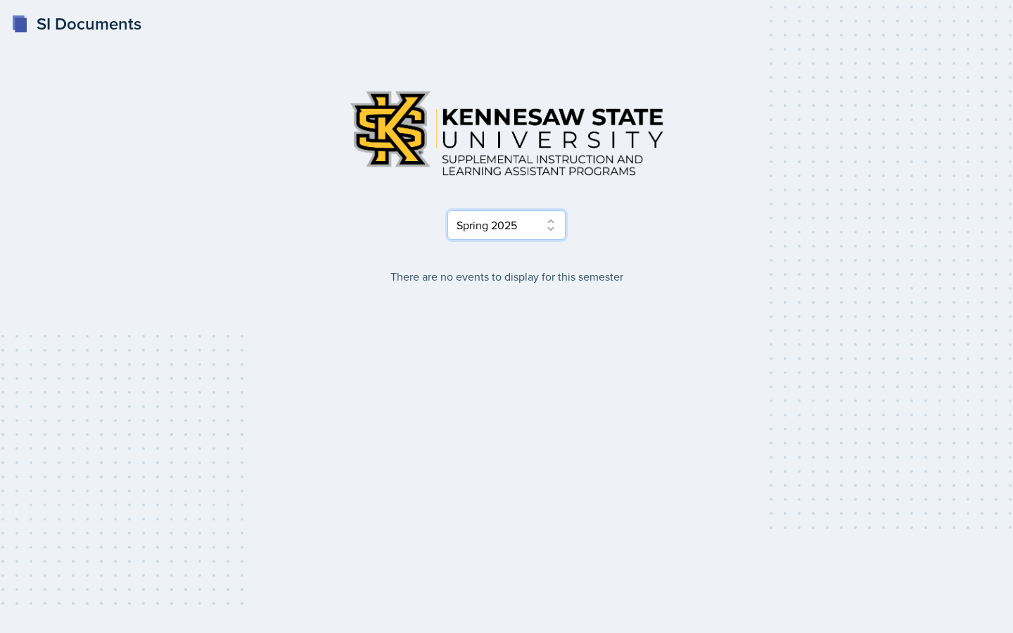
click at [509, 227] on select "Select Semester Fall 2025 Summer 2025 Spring 2025 Fall 2024 Summer 2024 Spring …" at bounding box center [506, 225] width 118 height 30
select select "2bed604d-1099-4043-b1bc-2365e8740244"
click at [447, 210] on select "Select Semester Fall 2025 Summer 2025 Spring 2025 Fall 2024 Summer 2024 Spring …" at bounding box center [506, 225] width 118 height 30
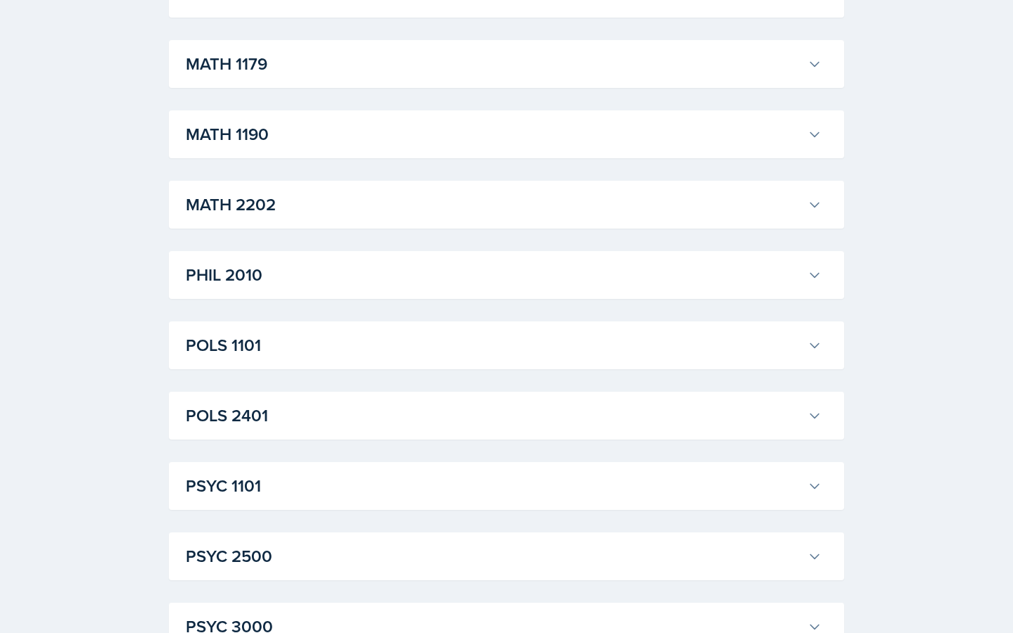
scroll to position [1391, 0]
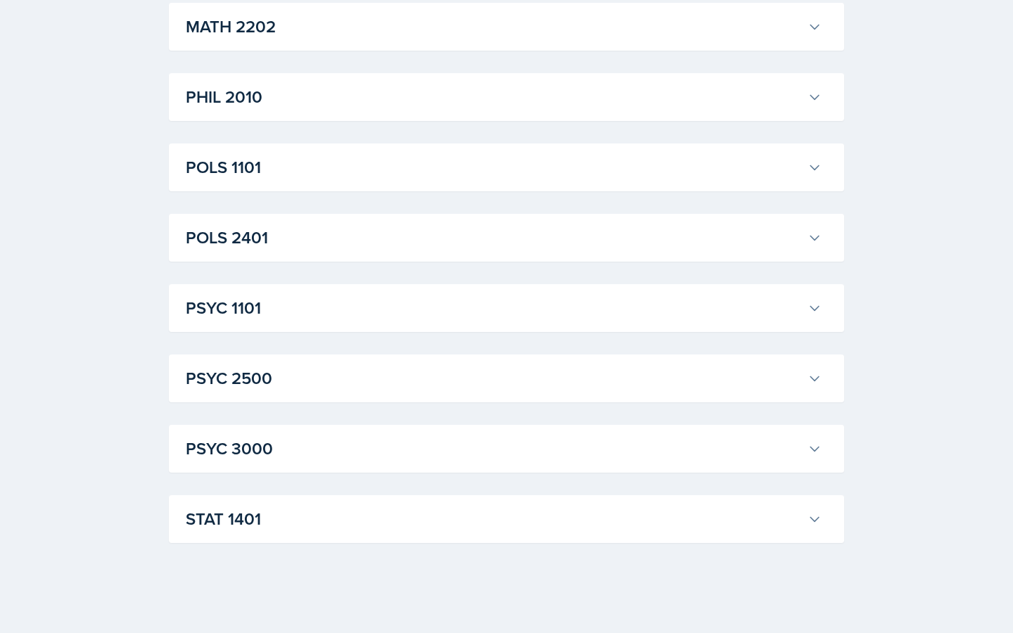
click at [257, 518] on h3 "STAT 1401" at bounding box center [494, 518] width 616 height 25
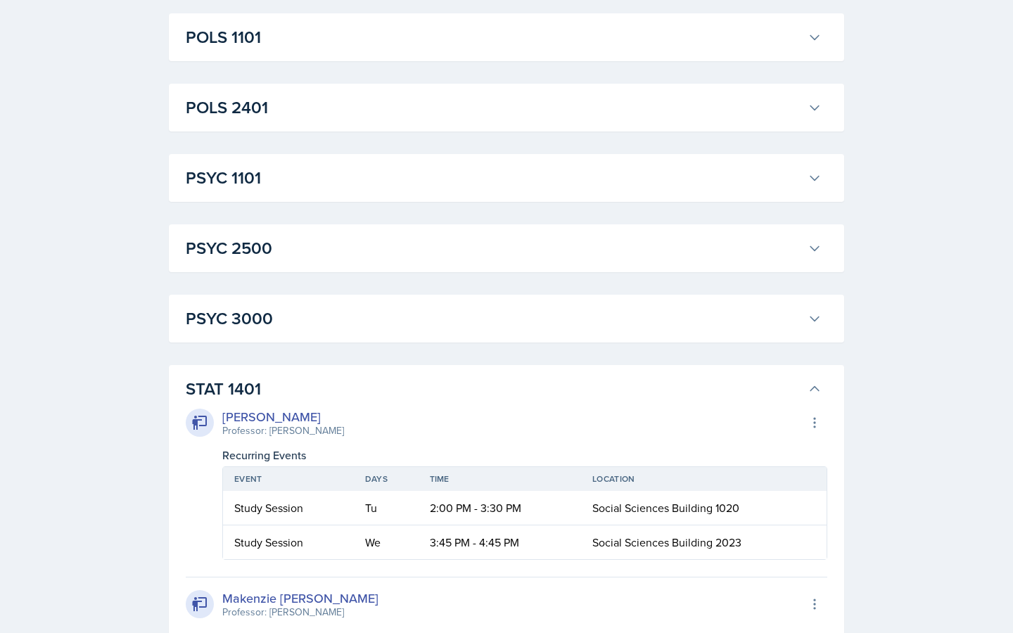
scroll to position [1522, 0]
click at [231, 312] on h3 "PSYC 3000" at bounding box center [494, 317] width 616 height 25
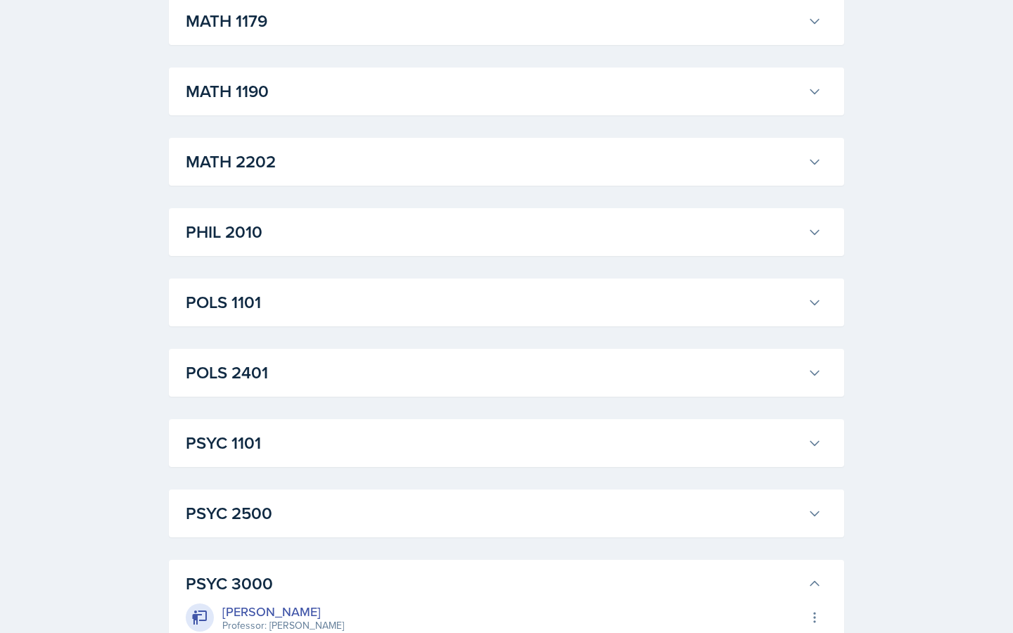
click at [247, 513] on h3 "PSYC 2500" at bounding box center [494, 513] width 616 height 25
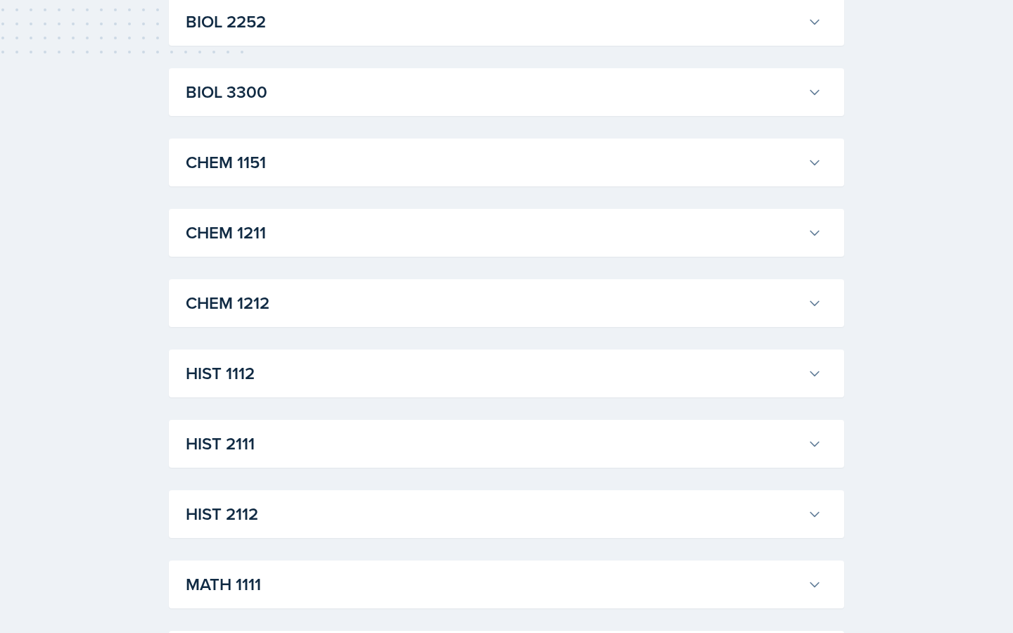
scroll to position [551, 0]
click at [236, 247] on button "CHEM 1211" at bounding box center [504, 233] width 642 height 31
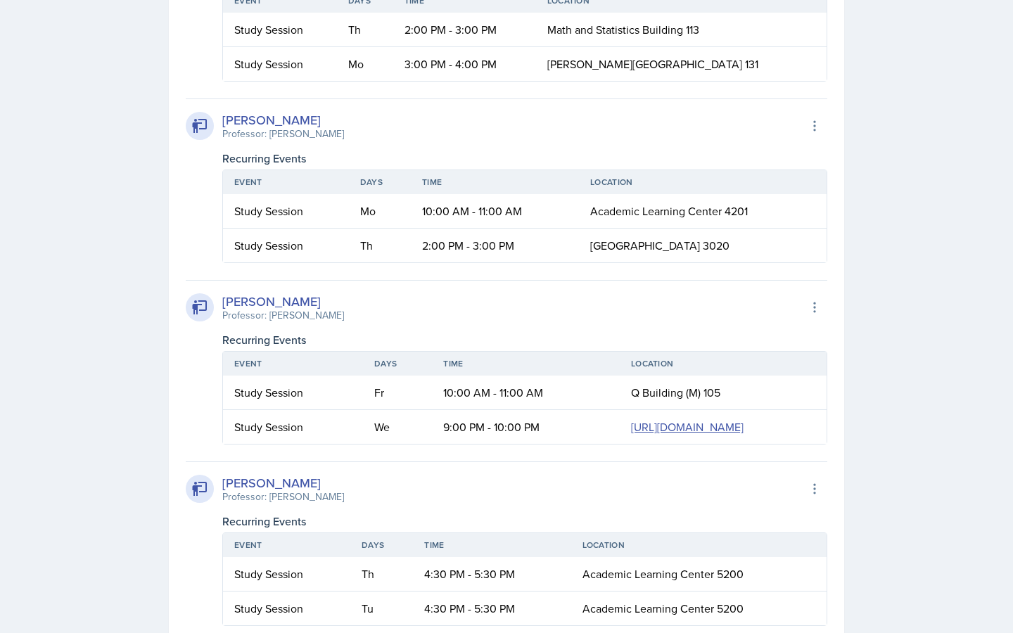
scroll to position [1344, 0]
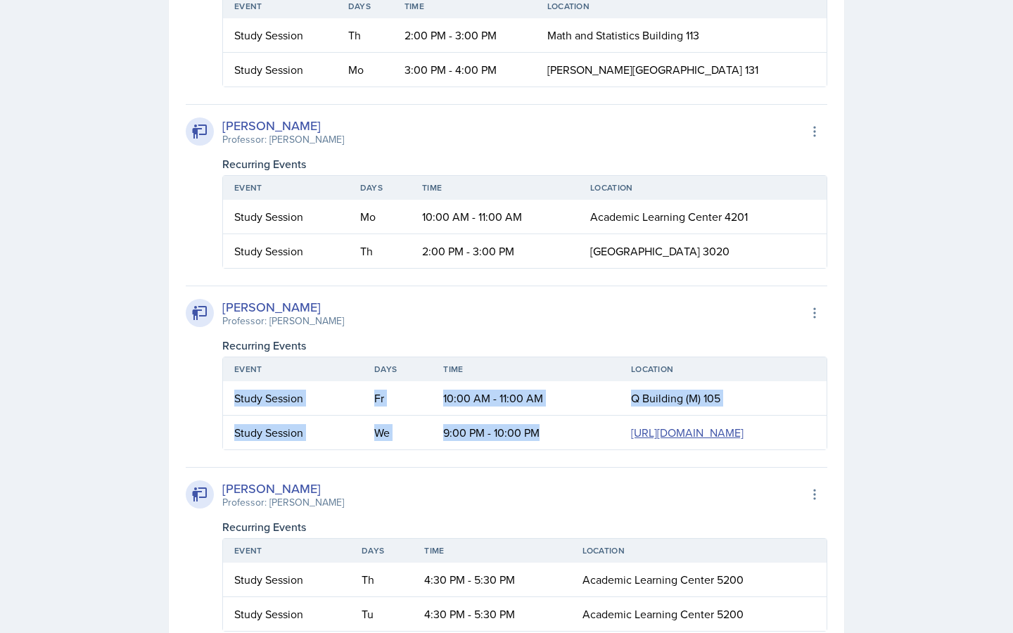
drag, startPoint x: 362, startPoint y: 531, endPoint x: 224, endPoint y: 405, distance: 186.7
click at [224, 405] on table "Event Days Time Location Study Session Fr 10:00 AM - 11:00 AM Q Building (M) 10…" at bounding box center [524, 404] width 605 height 94
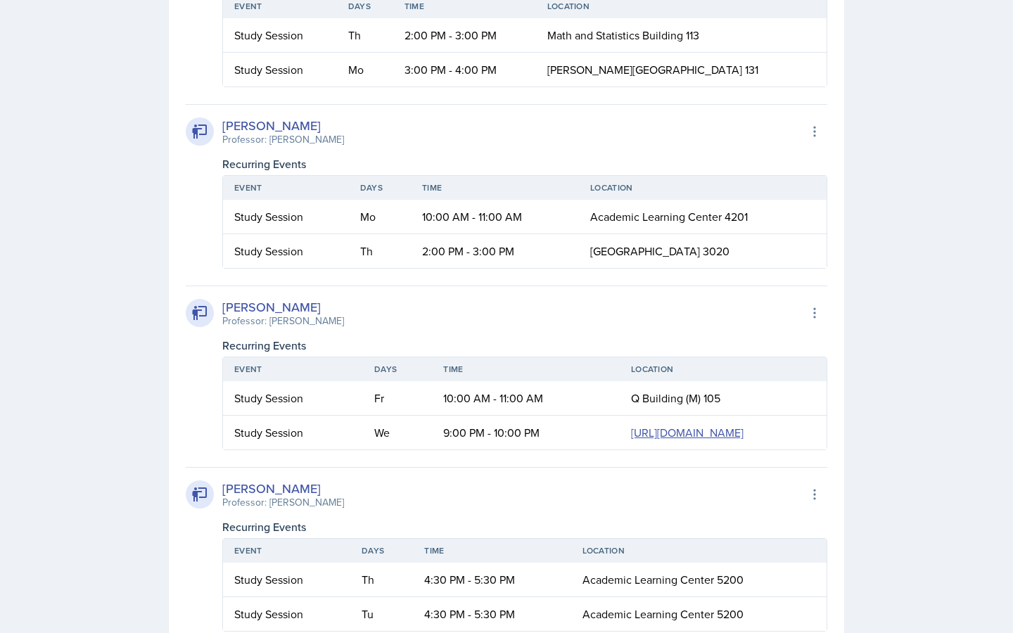
click at [185, 390] on div "CHEM 1211 [PERSON_NAME] Professor: [PERSON_NAME] Export to Google Calendar Recu…" at bounding box center [506, 129] width 675 height 1424
click at [264, 310] on div "[PERSON_NAME]" at bounding box center [283, 307] width 122 height 19
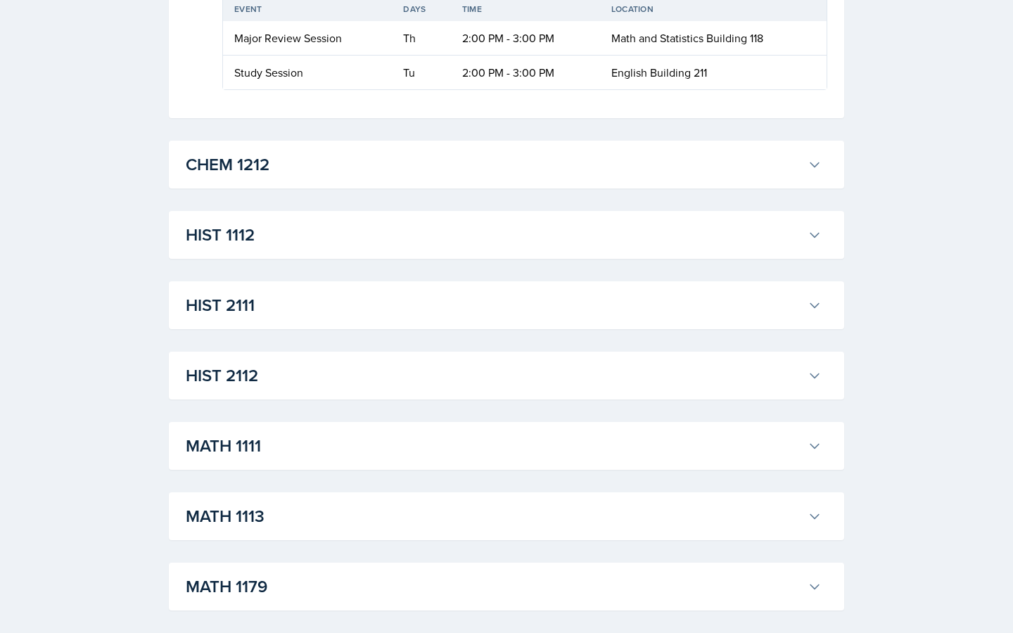
scroll to position [2178, 0]
